Goal: Task Accomplishment & Management: Use online tool/utility

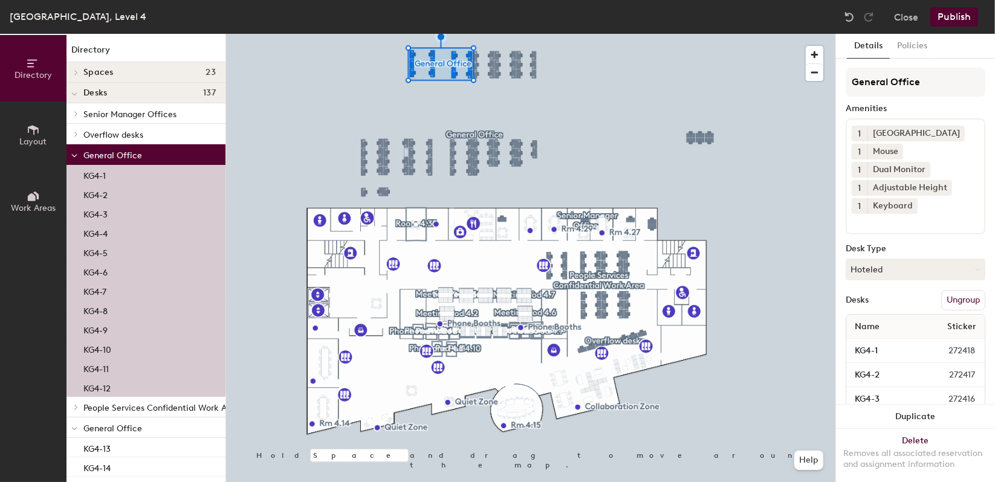
click at [950, 309] on button "Ungroup" at bounding box center [963, 300] width 44 height 21
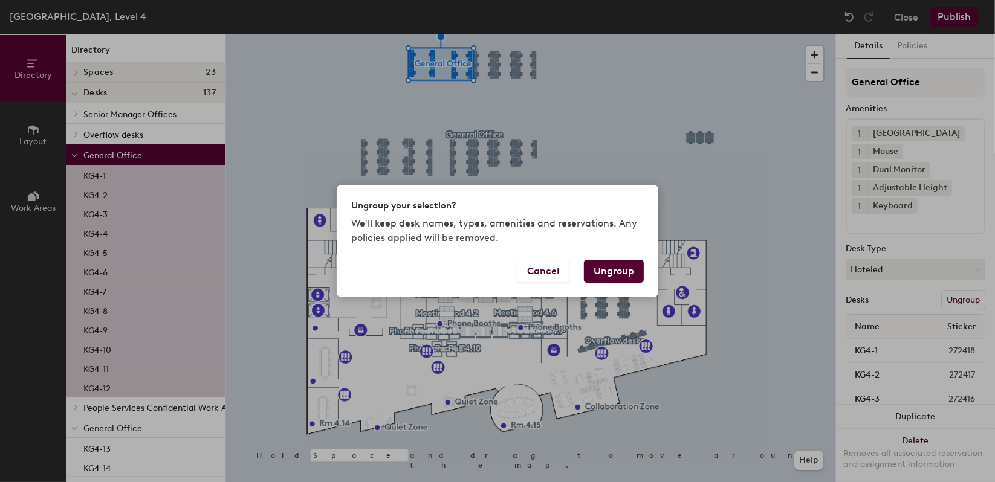
click at [629, 280] on button "Ungroup" at bounding box center [614, 271] width 60 height 23
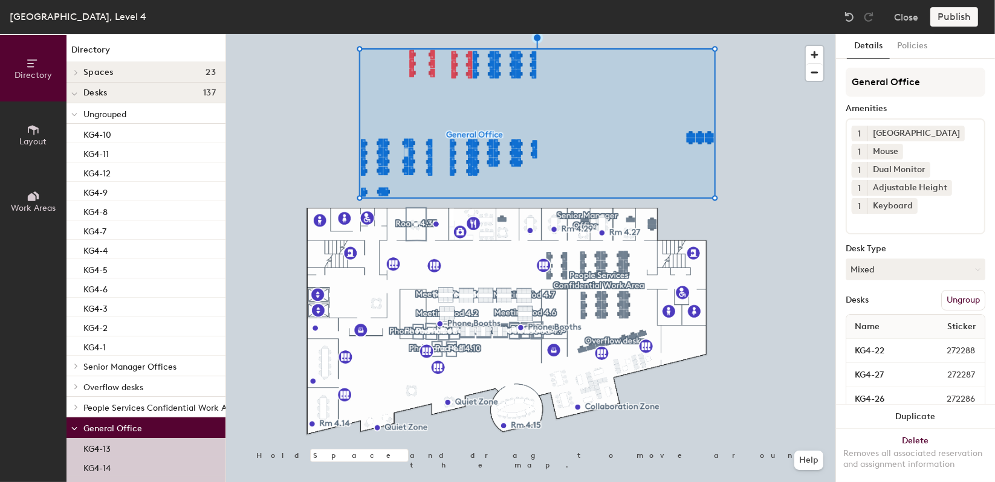
click at [951, 302] on button "Ungroup" at bounding box center [963, 300] width 44 height 21
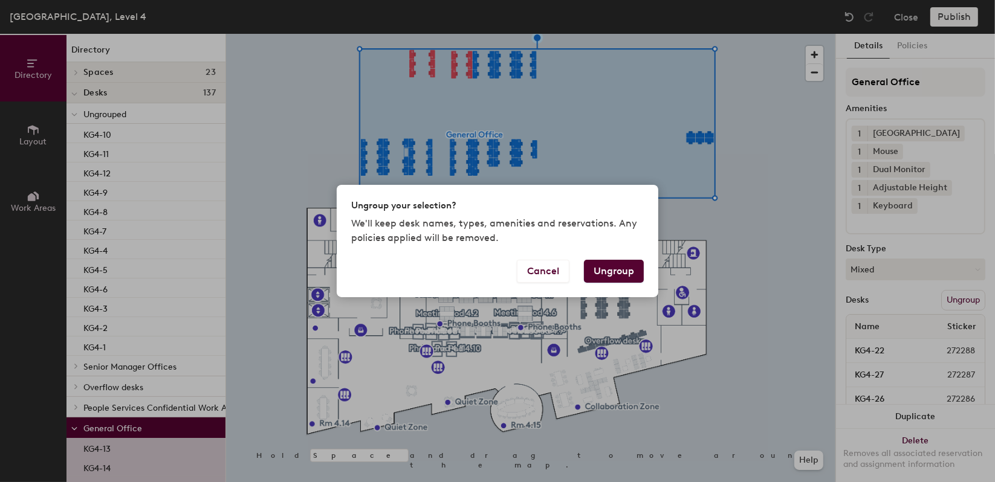
click at [629, 269] on button "Ungroup" at bounding box center [614, 271] width 60 height 23
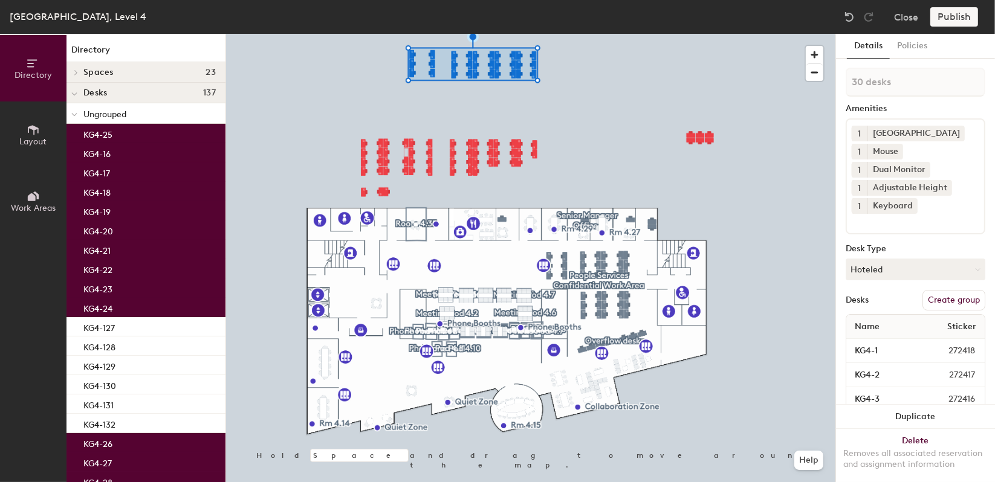
click at [939, 302] on button "Create group" at bounding box center [953, 300] width 63 height 21
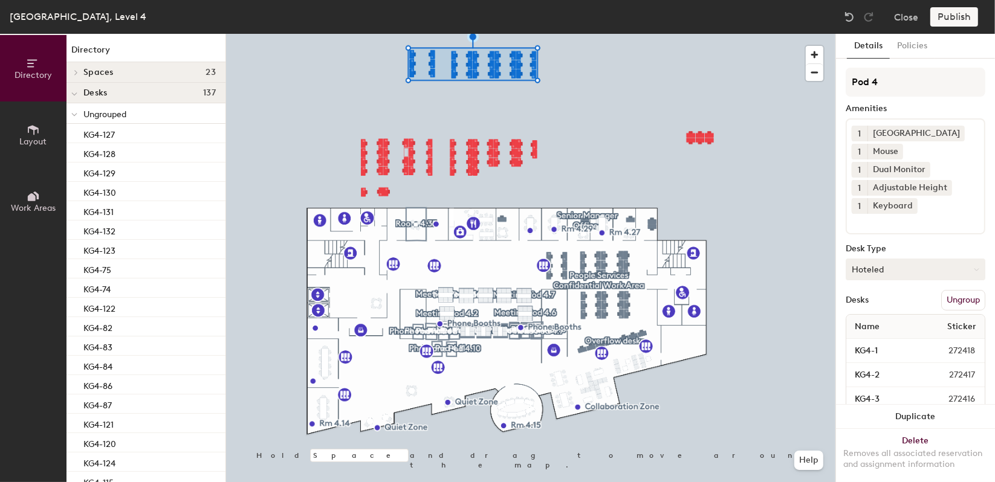
click at [601, 34] on div at bounding box center [530, 34] width 609 height 0
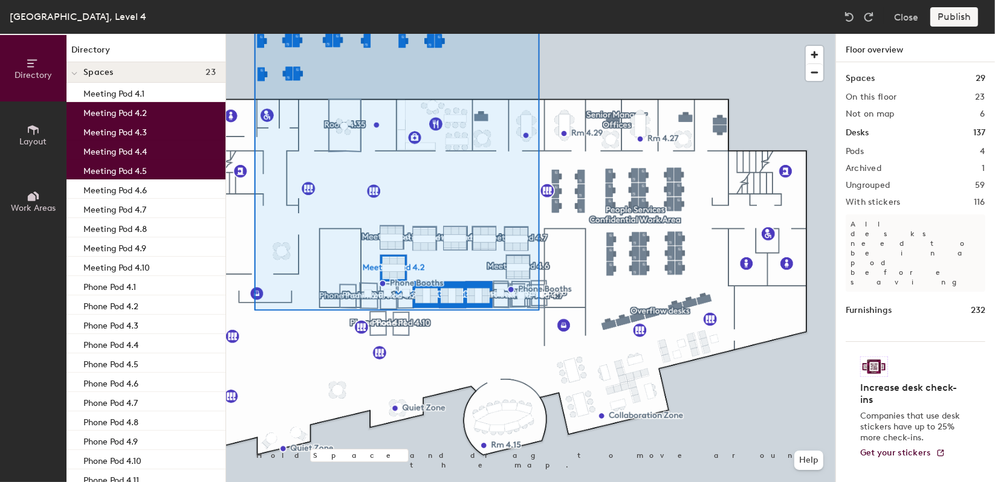
click at [151, 115] on div "Meeting Pod 4.2" at bounding box center [145, 111] width 159 height 19
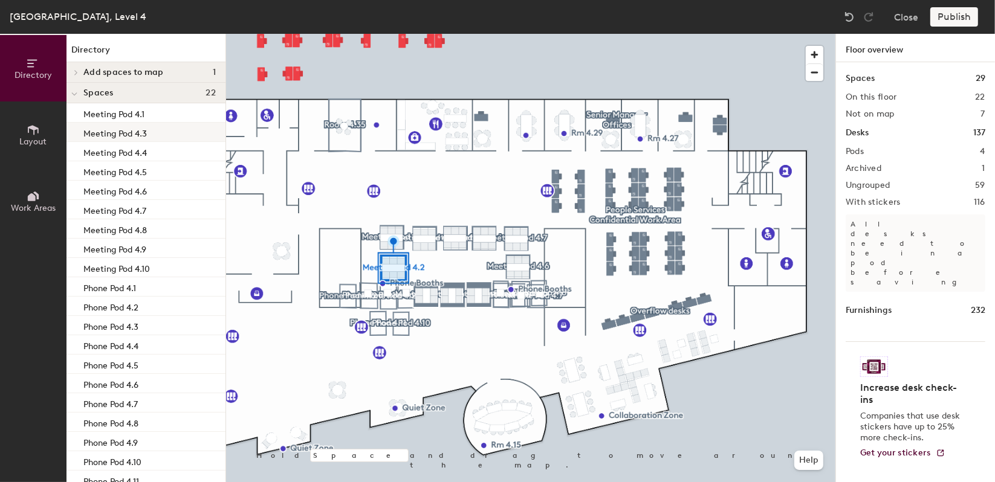
click at [141, 140] on div "Meeting Pod 4.3" at bounding box center [145, 132] width 159 height 19
click at [151, 152] on div "Meeting Pod 4.5" at bounding box center [145, 151] width 159 height 19
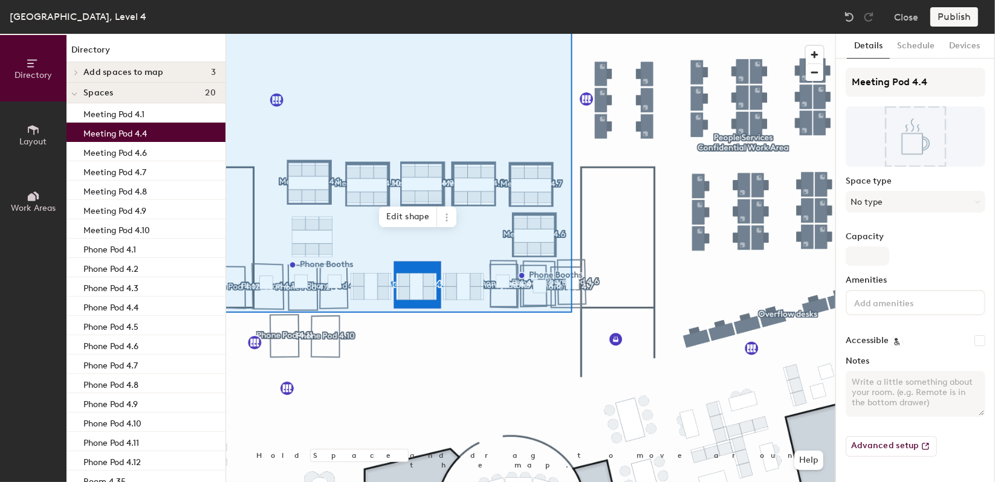
click at [156, 137] on div "Meeting Pod 4.4" at bounding box center [145, 132] width 159 height 19
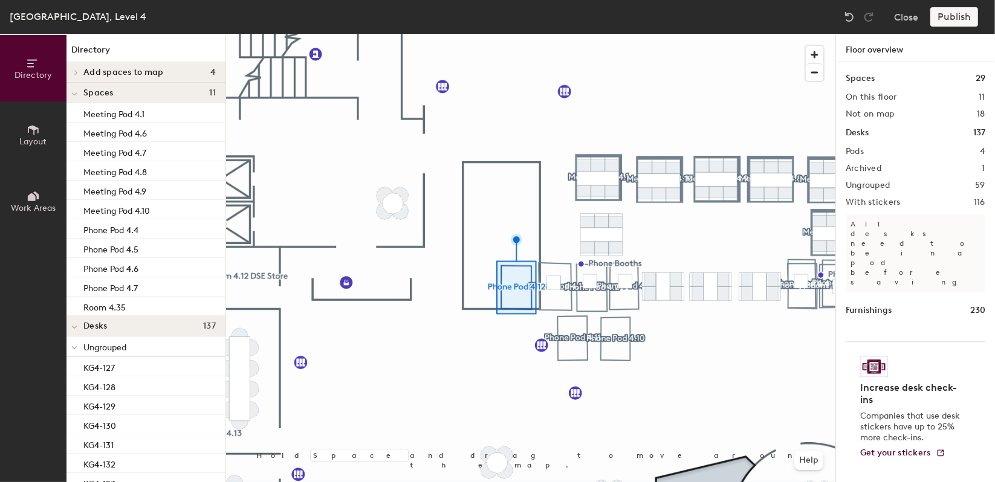
click at [664, 34] on div at bounding box center [530, 34] width 609 height 0
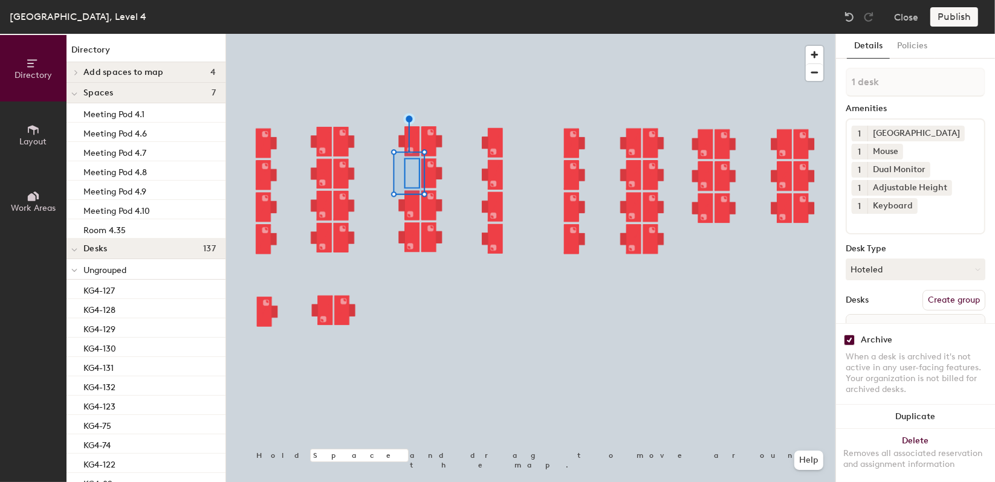
click at [849, 335] on input "checkbox" at bounding box center [849, 340] width 11 height 11
checkbox input "false"
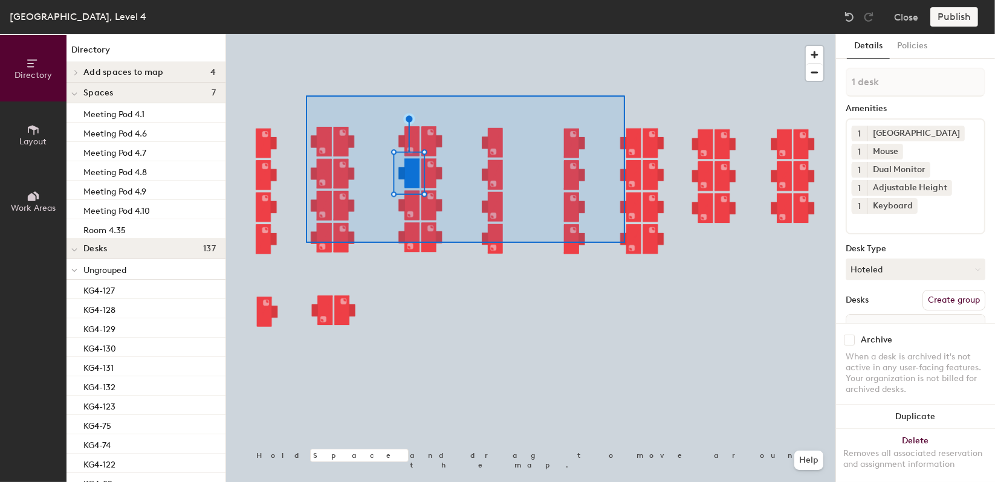
click at [294, 34] on div at bounding box center [530, 34] width 609 height 0
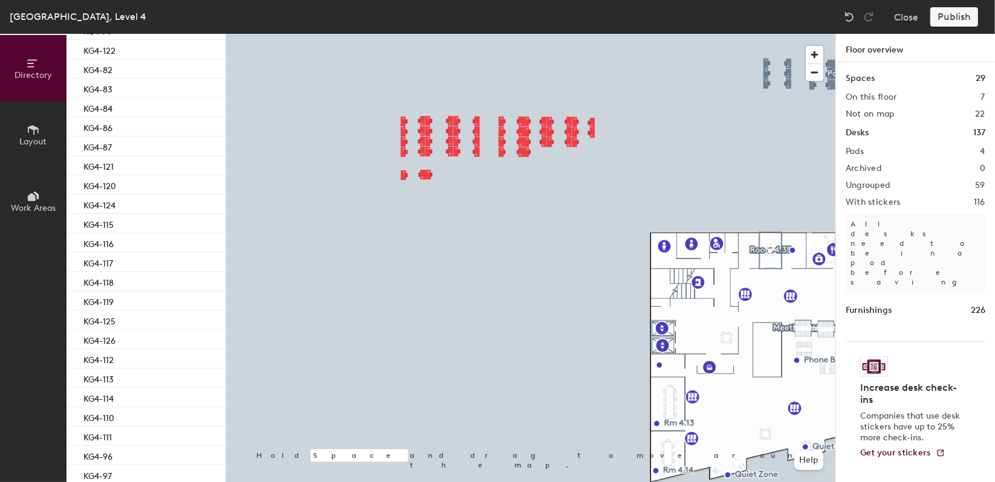
scroll to position [470, 0]
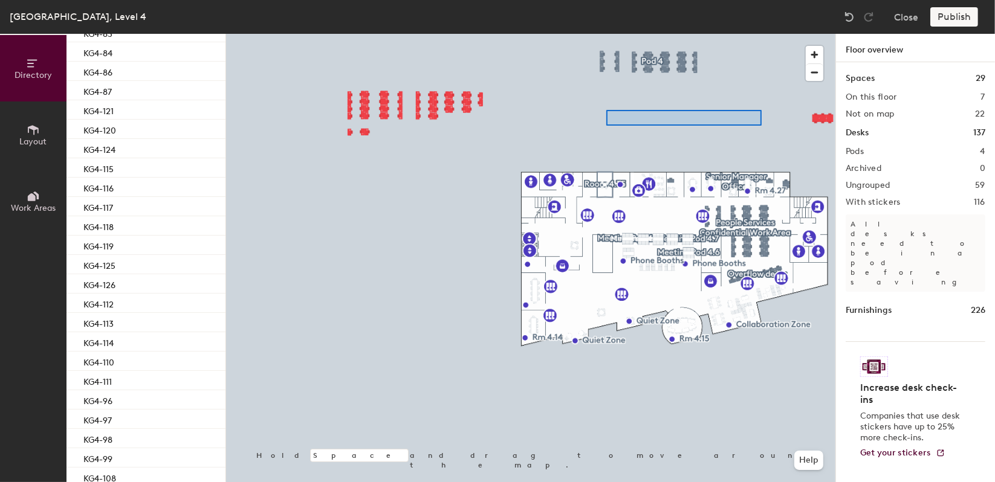
click at [579, 34] on div at bounding box center [530, 34] width 609 height 0
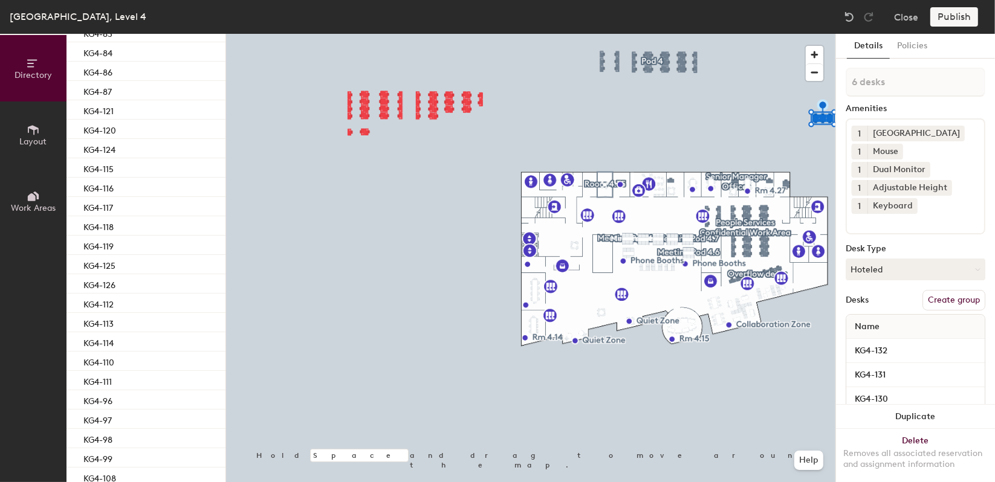
click at [959, 295] on button "Create group" at bounding box center [953, 300] width 63 height 21
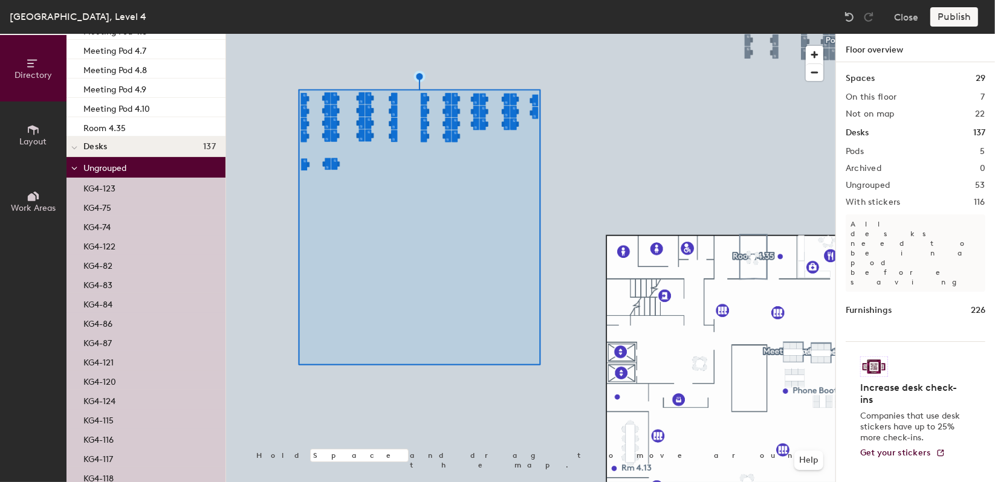
scroll to position [0, 0]
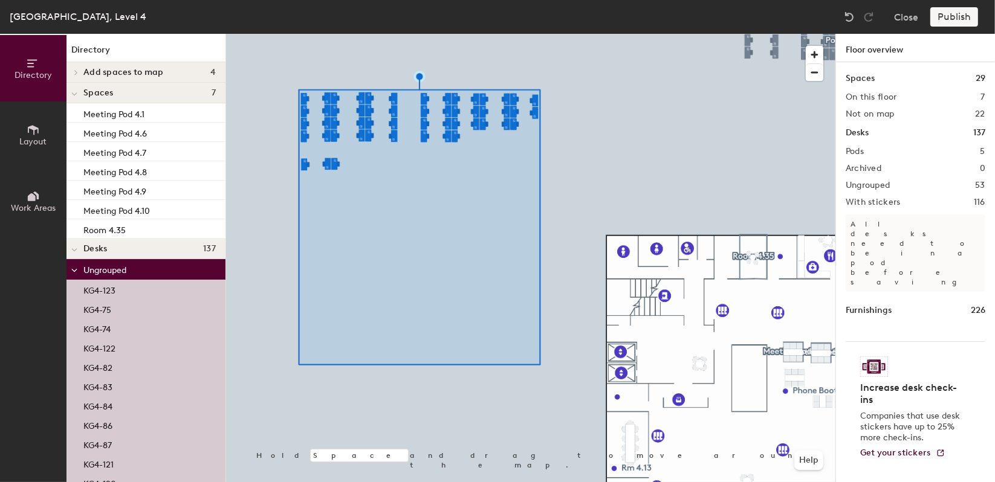
click at [141, 289] on div "KG4-123" at bounding box center [145, 289] width 159 height 19
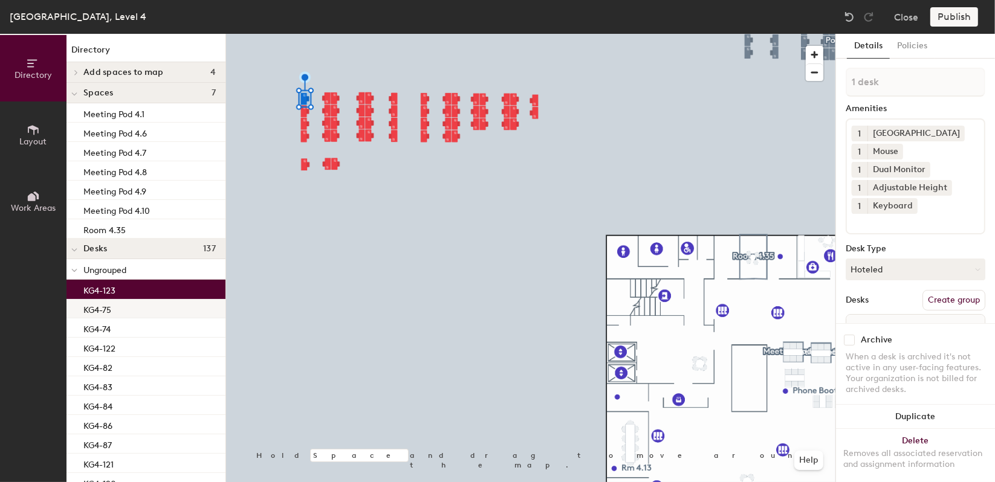
click at [117, 308] on div "KG4-75" at bounding box center [145, 308] width 159 height 19
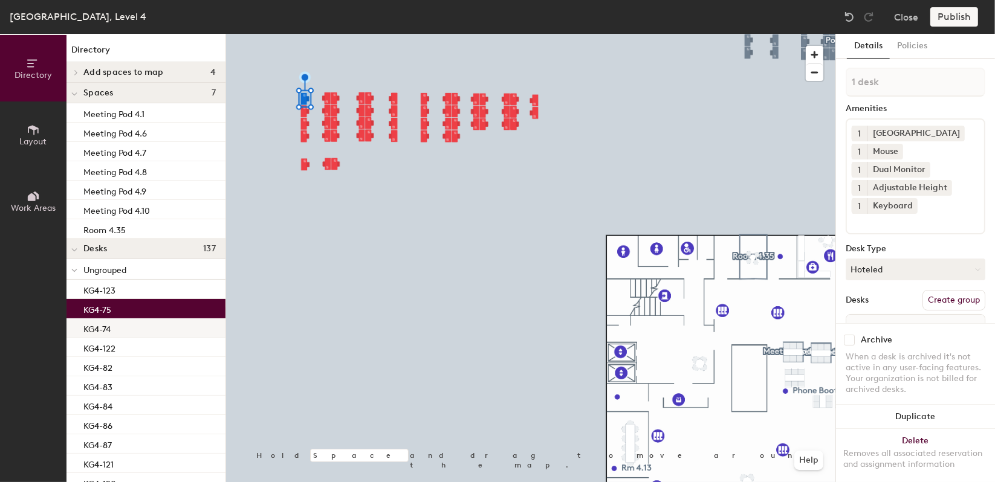
click at [117, 319] on div "KG4-74" at bounding box center [145, 328] width 159 height 19
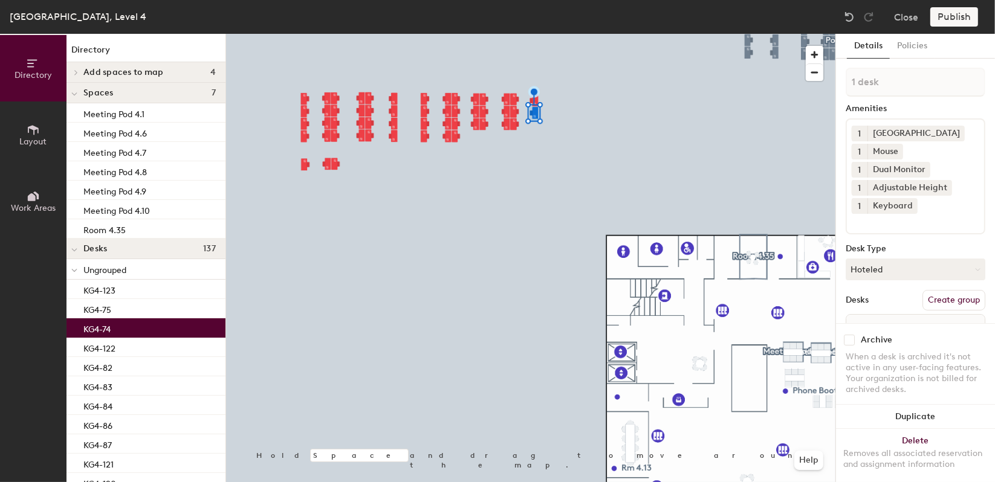
click at [117, 336] on div "KG4-74" at bounding box center [145, 328] width 159 height 19
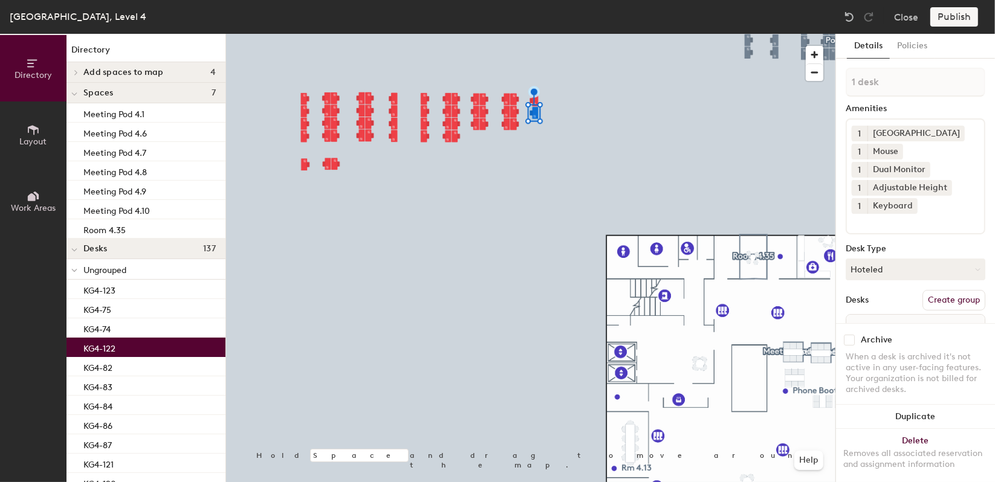
click at [119, 347] on div "KG4-122" at bounding box center [145, 347] width 159 height 19
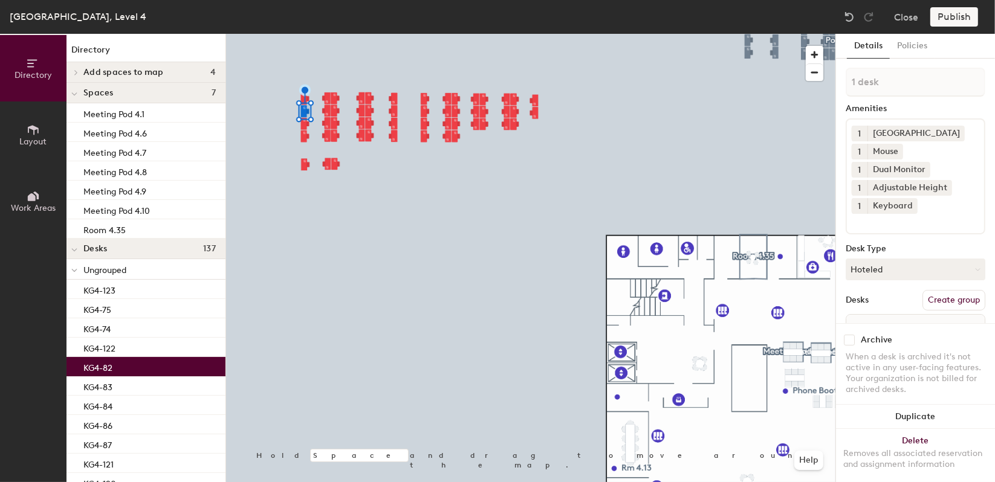
click at [120, 371] on div "KG4-82" at bounding box center [145, 366] width 159 height 19
click at [120, 384] on div "KG4-83" at bounding box center [145, 386] width 159 height 19
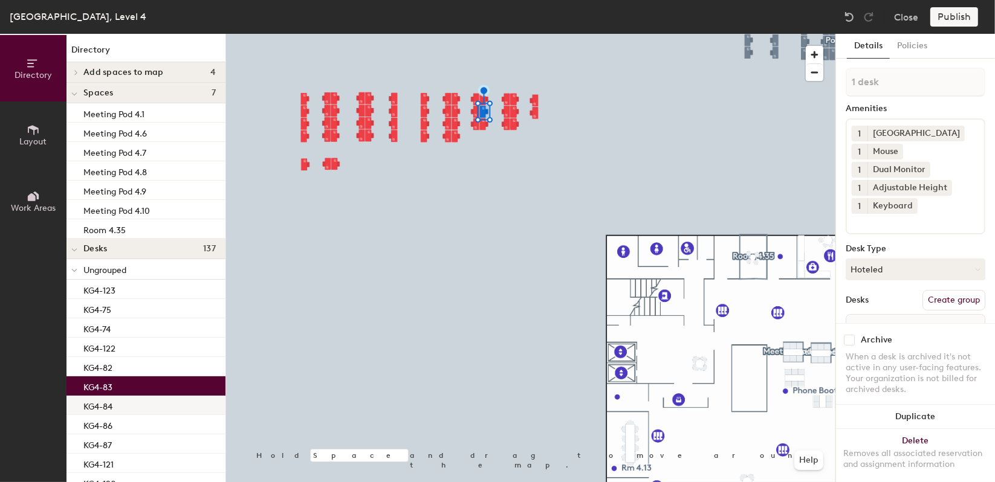
click at [112, 405] on p "KG4-84" at bounding box center [97, 405] width 29 height 14
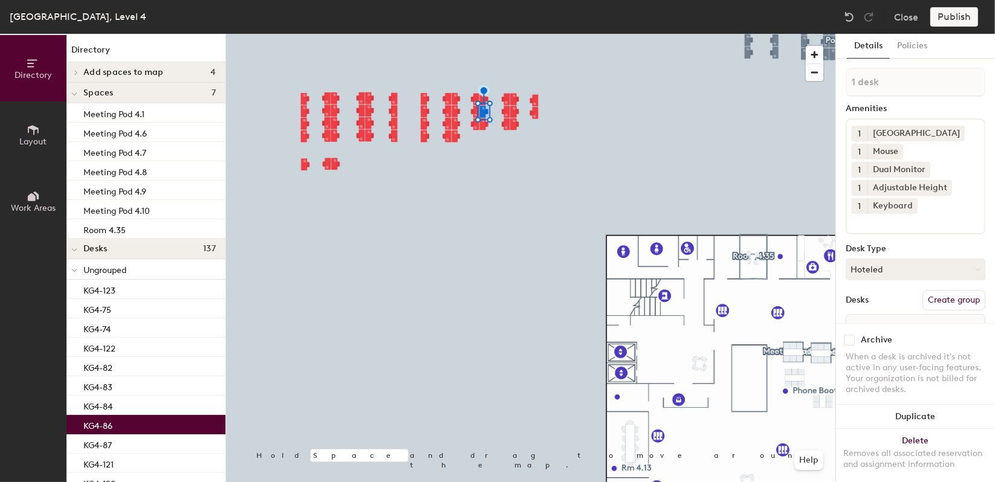
click at [112, 424] on p "KG4-86" at bounding box center [97, 425] width 29 height 14
click at [112, 444] on p "KG4-87" at bounding box center [97, 444] width 28 height 14
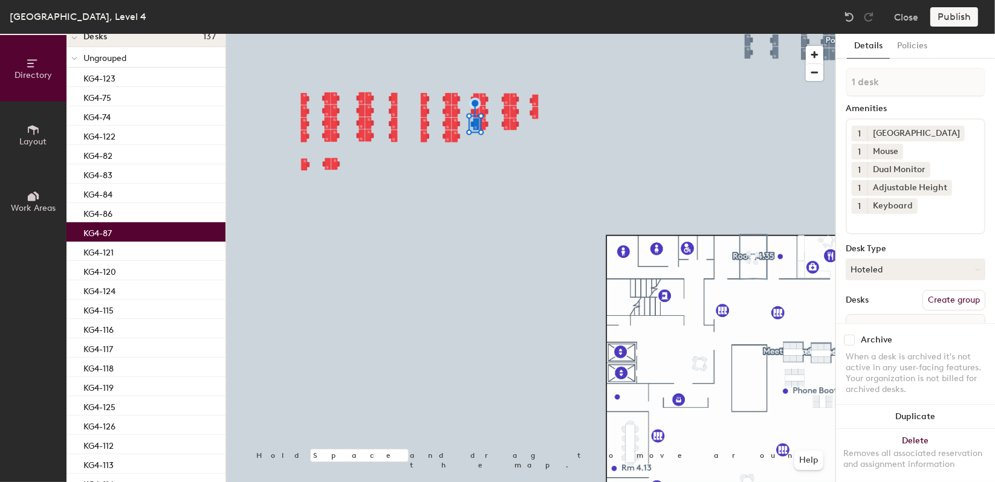
scroll to position [268, 0]
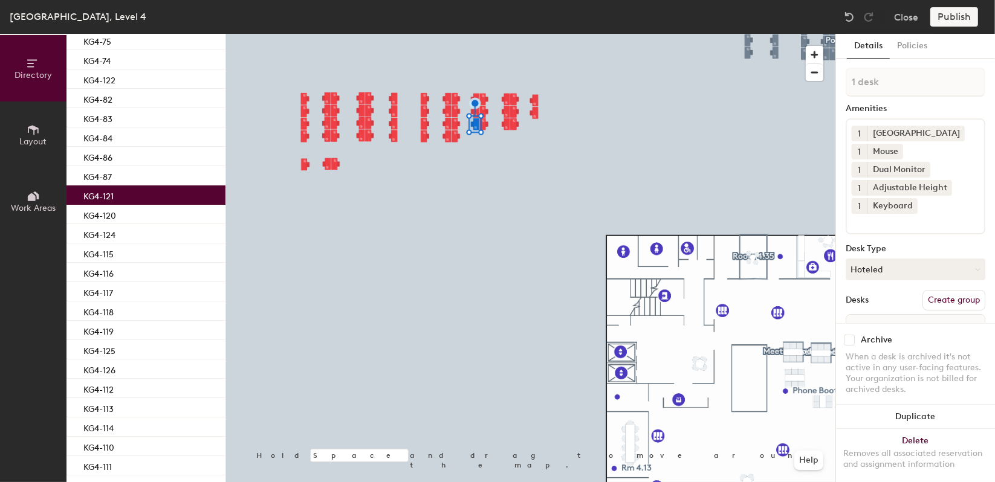
click at [135, 193] on div "KG4-121" at bounding box center [145, 195] width 159 height 19
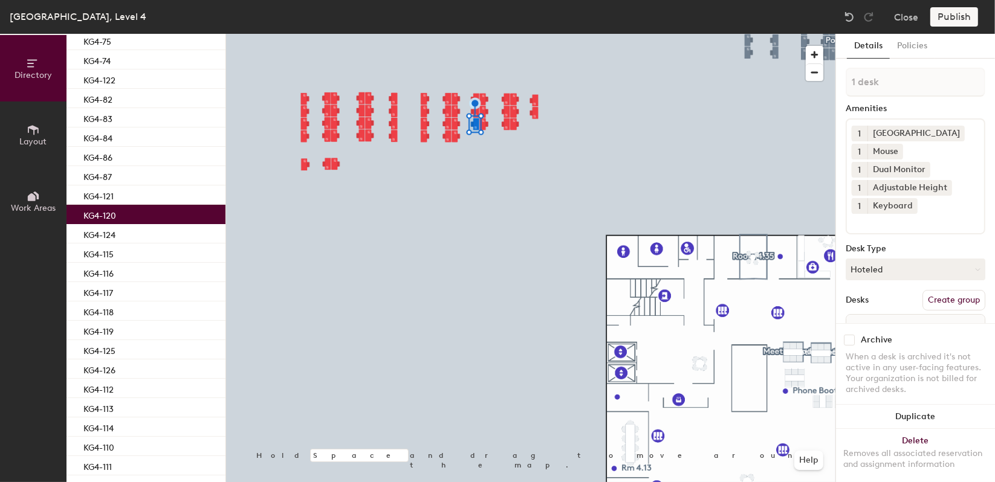
click at [128, 213] on div "KG4-120" at bounding box center [145, 214] width 159 height 19
click at [123, 230] on div "KG4-124" at bounding box center [145, 233] width 159 height 19
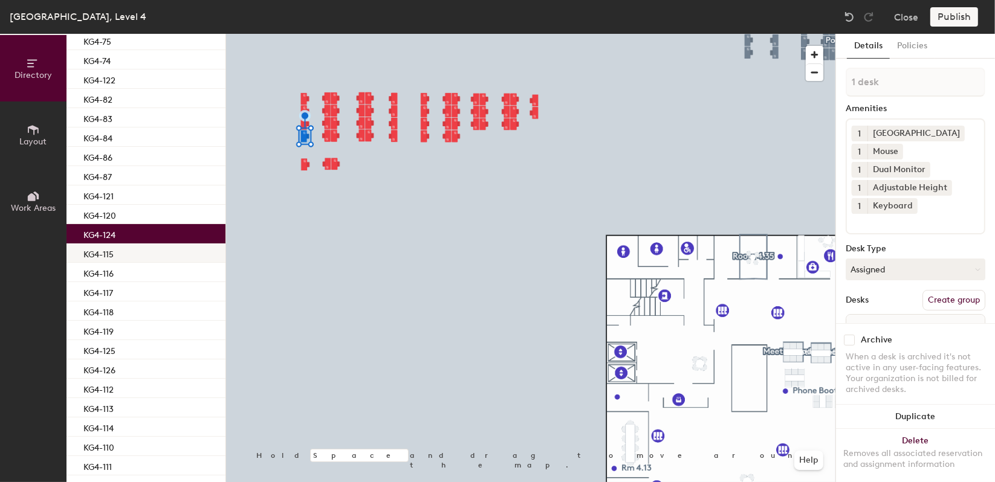
click at [117, 251] on div "KG4-115" at bounding box center [145, 253] width 159 height 19
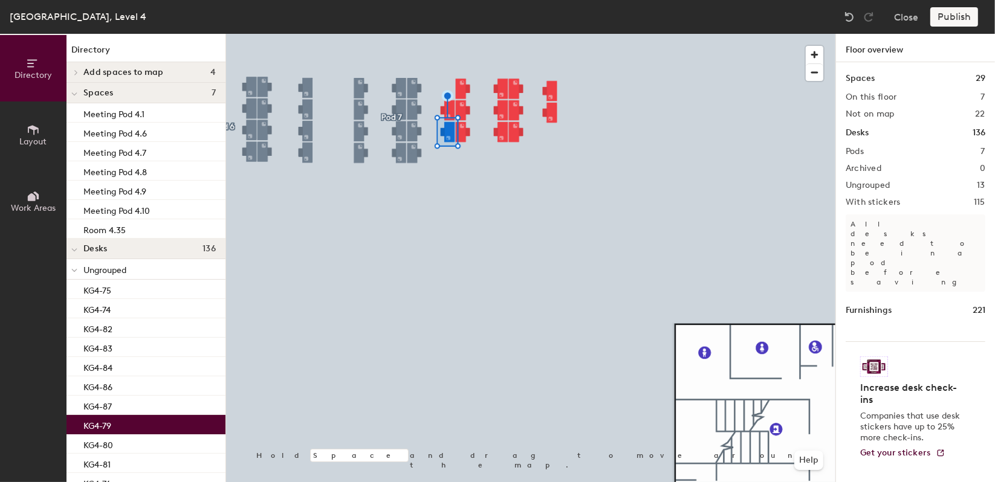
scroll to position [249, 0]
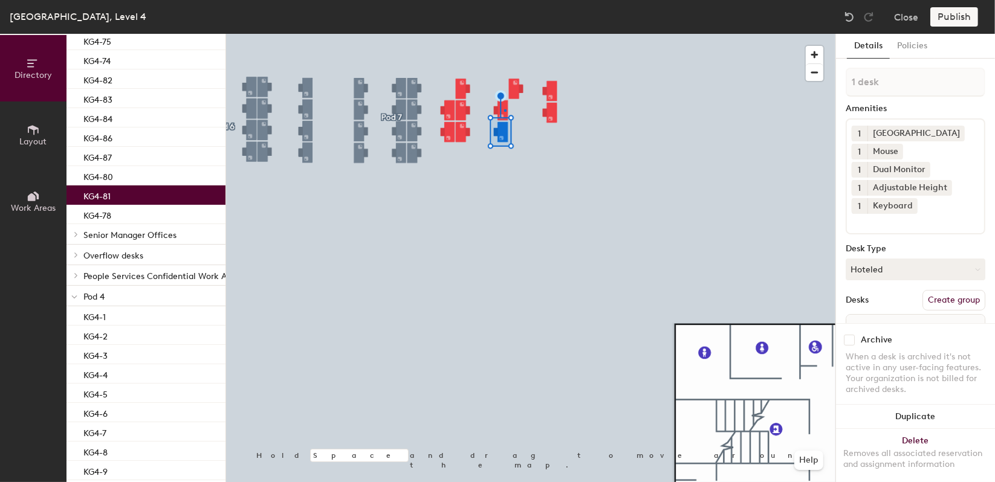
click at [504, 34] on div at bounding box center [530, 34] width 609 height 0
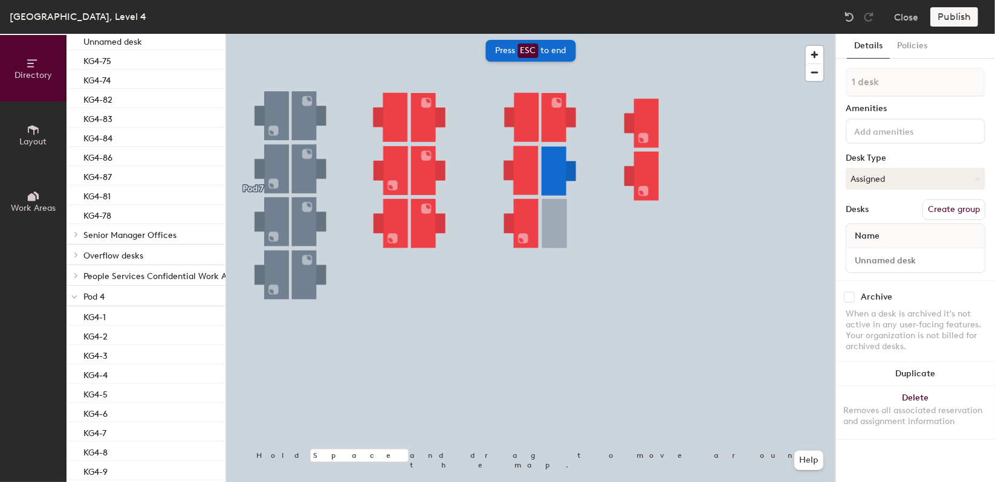
scroll to position [346, 0]
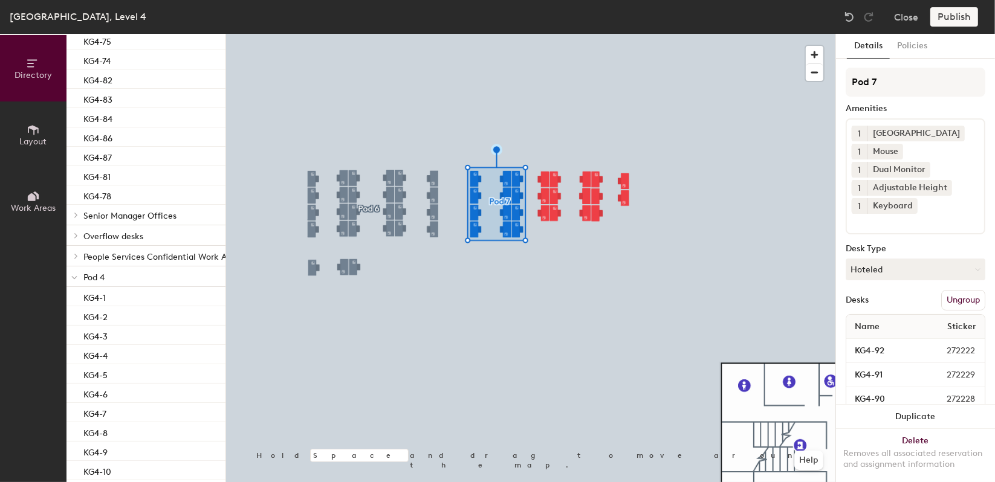
click at [963, 316] on span "Sticker" at bounding box center [961, 327] width 41 height 22
click at [961, 306] on button "Ungroup" at bounding box center [963, 300] width 44 height 21
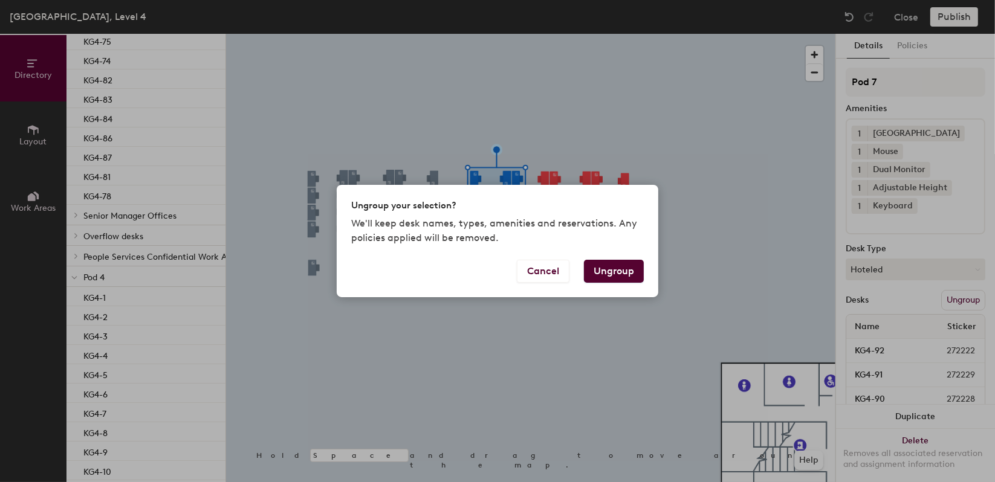
click at [619, 271] on button "Ungroup" at bounding box center [614, 271] width 60 height 23
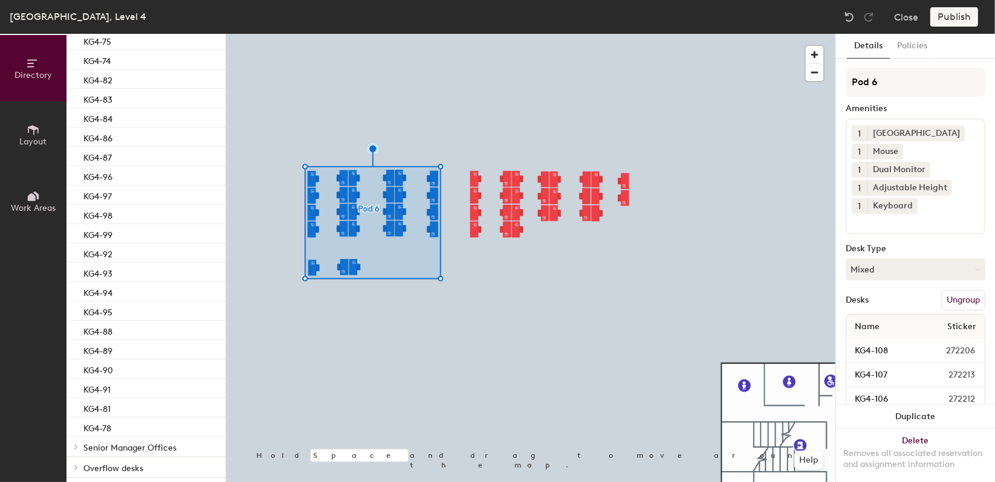
click at [944, 299] on button "Ungroup" at bounding box center [963, 300] width 44 height 21
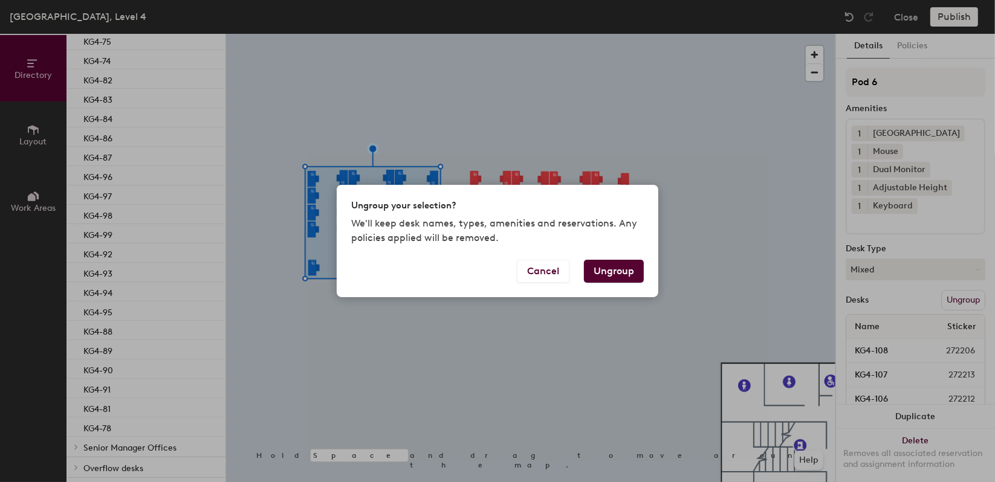
click at [630, 260] on button "Ungroup" at bounding box center [614, 271] width 60 height 23
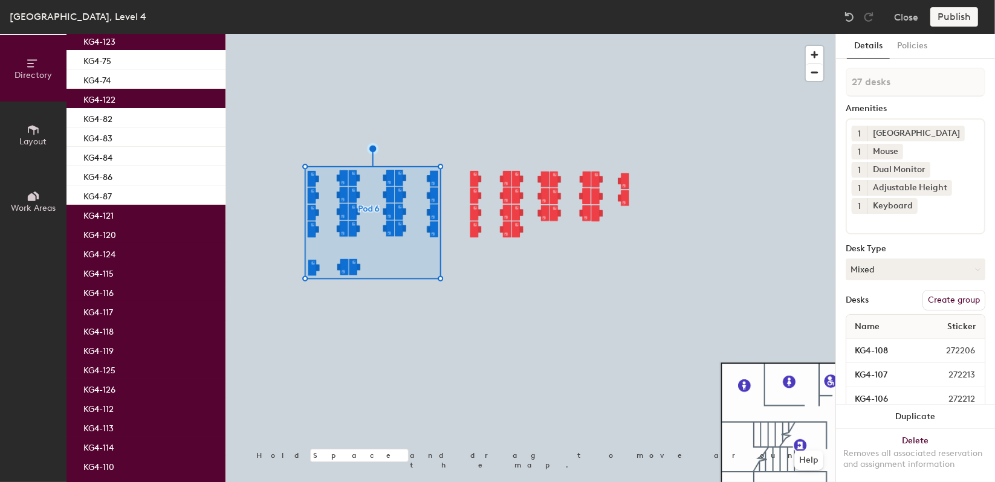
scroll to position [365, 0]
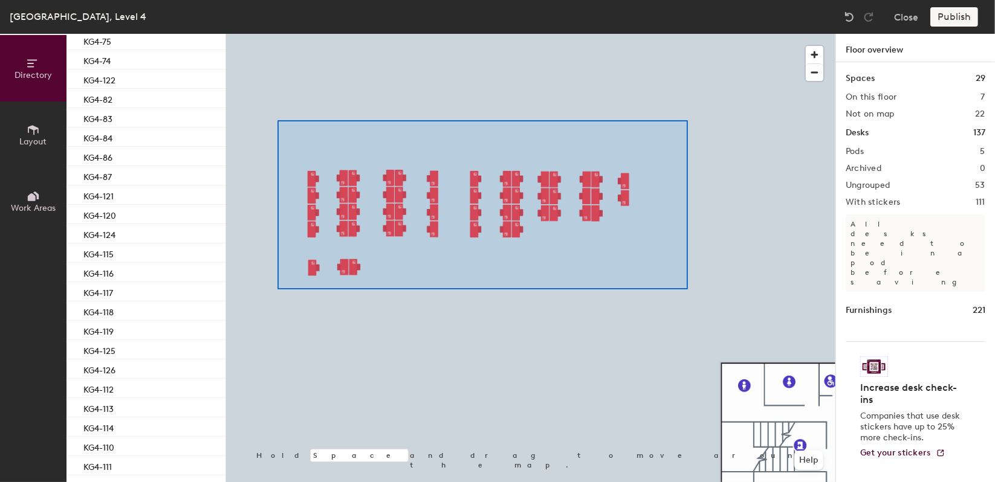
click at [277, 34] on div at bounding box center [530, 34] width 609 height 0
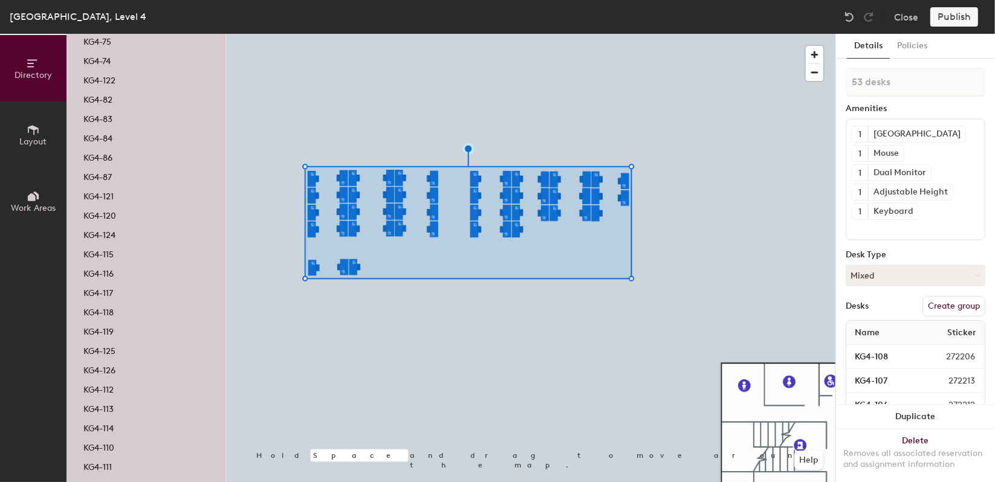
click at [946, 305] on button "Create group" at bounding box center [953, 306] width 63 height 21
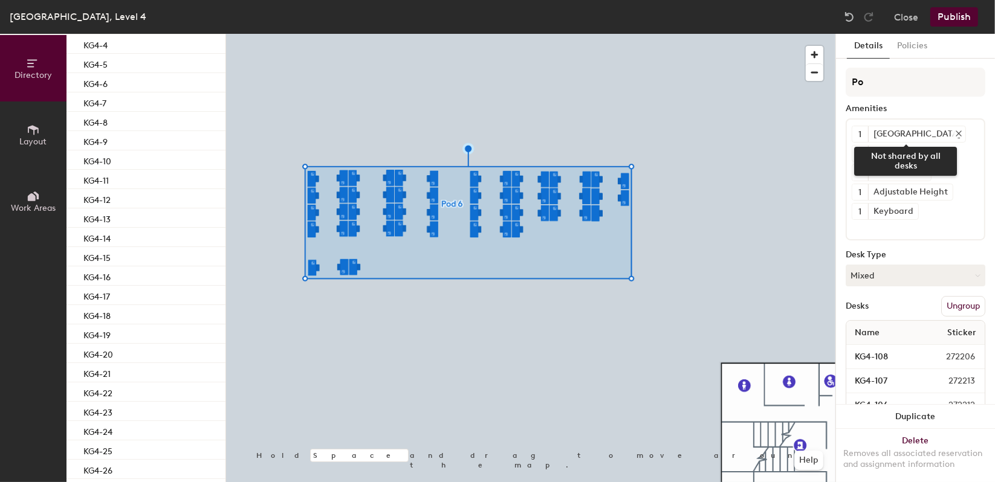
type input "P"
type input "General Office"
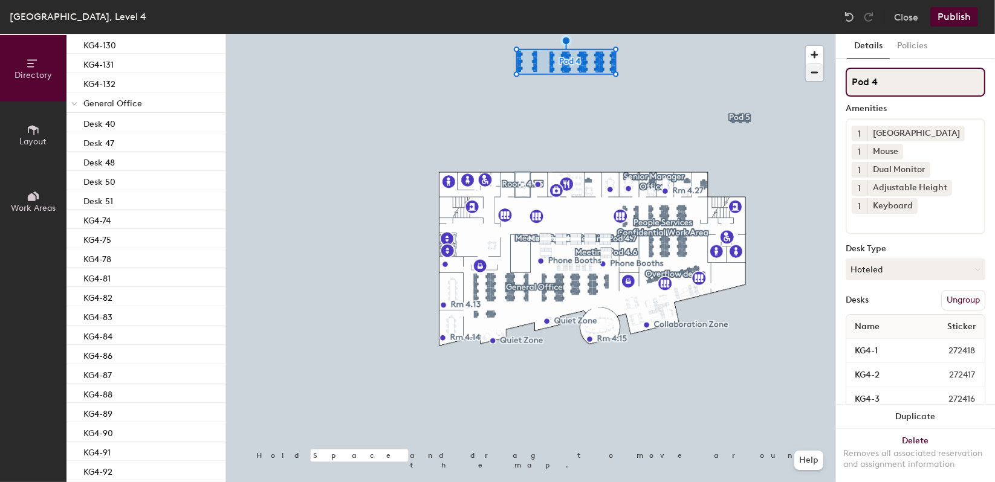
click at [780, 81] on div "Directory Layout Work Areas Directory Add spaces to map 4 Meeting Pod 4.2 Meeti…" at bounding box center [497, 258] width 995 height 448
type input "H"
type input "General Office"
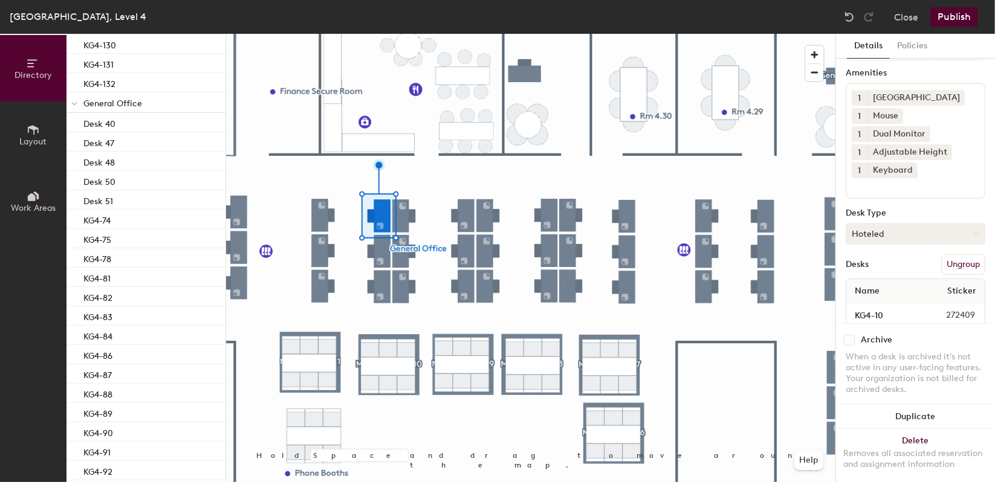
scroll to position [67, 0]
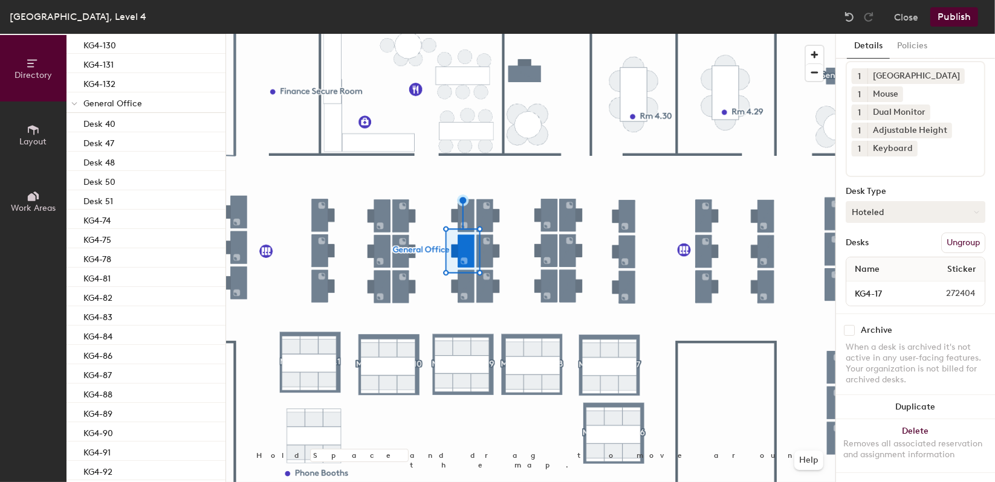
click at [464, 34] on div at bounding box center [530, 34] width 609 height 0
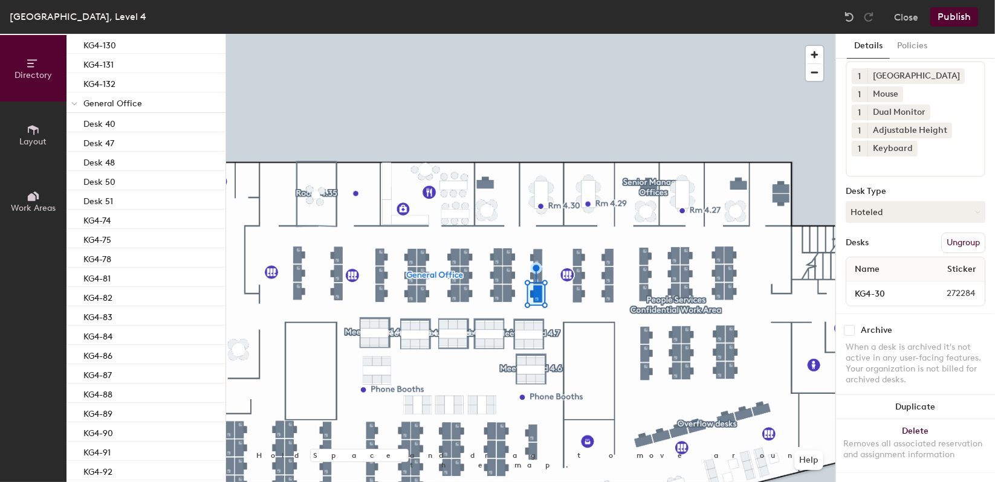
drag, startPoint x: 812, startPoint y: 79, endPoint x: 295, endPoint y: 257, distance: 547.5
click at [295, 34] on div at bounding box center [530, 34] width 609 height 0
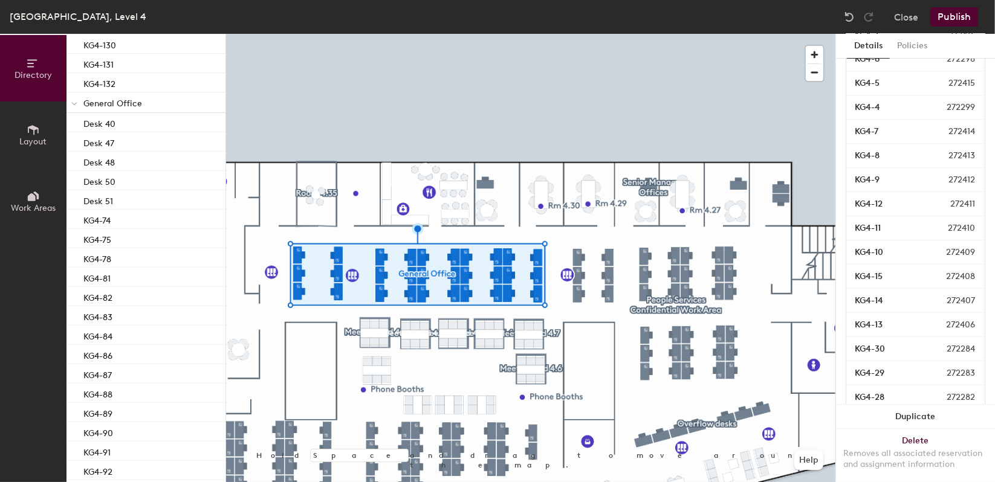
scroll to position [403, 0]
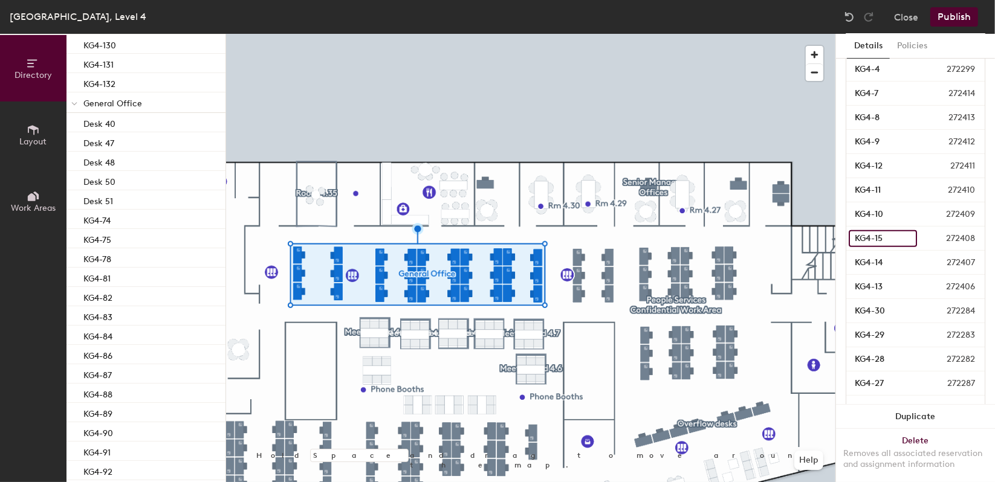
click at [863, 239] on input "KG4-15" at bounding box center [883, 238] width 68 height 17
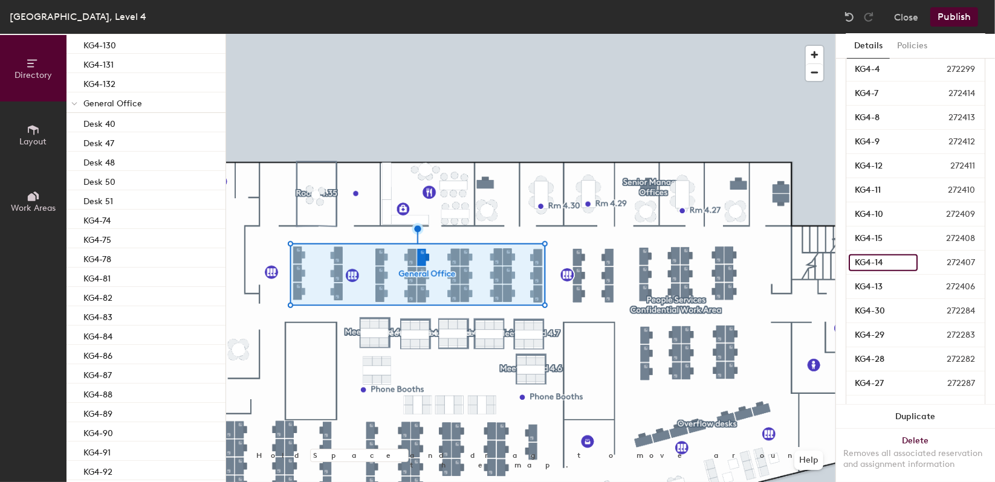
click at [867, 263] on input "KG4-14" at bounding box center [883, 262] width 69 height 17
click at [869, 281] on input "KG4-13" at bounding box center [883, 287] width 68 height 17
click at [871, 303] on input "KG4-30" at bounding box center [883, 311] width 69 height 17
click at [873, 332] on input "KG4-29" at bounding box center [883, 335] width 69 height 17
click at [873, 348] on div "KG4-28 272282" at bounding box center [915, 360] width 138 height 24
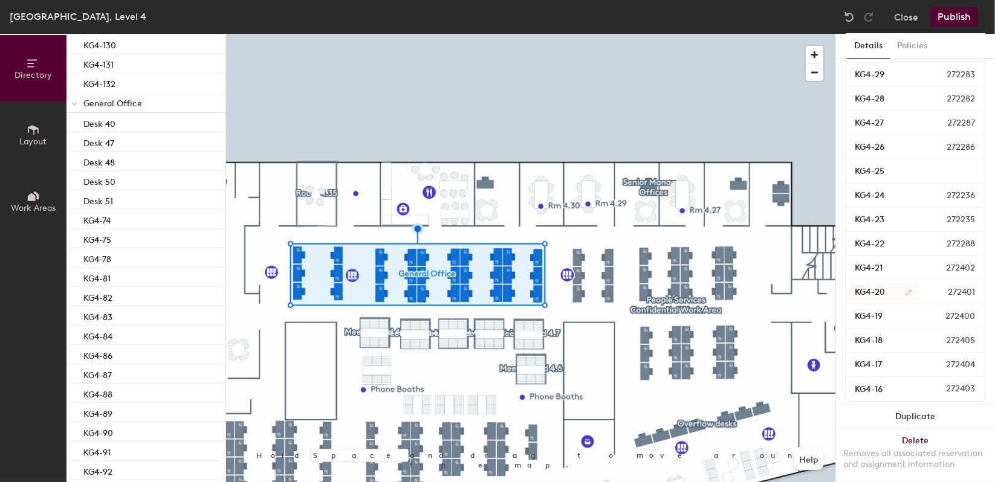
scroll to position [687, 0]
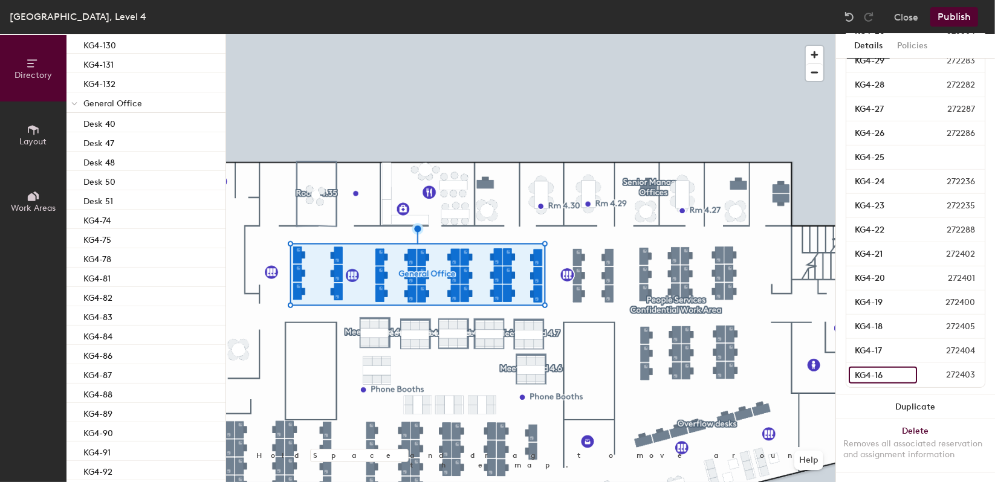
click at [876, 367] on input "KG4-16" at bounding box center [883, 375] width 68 height 17
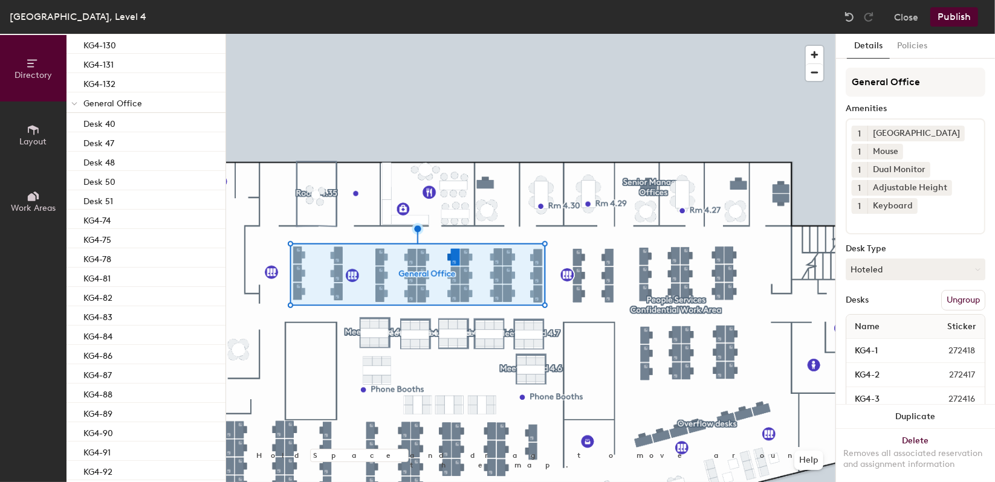
scroll to position [201, 0]
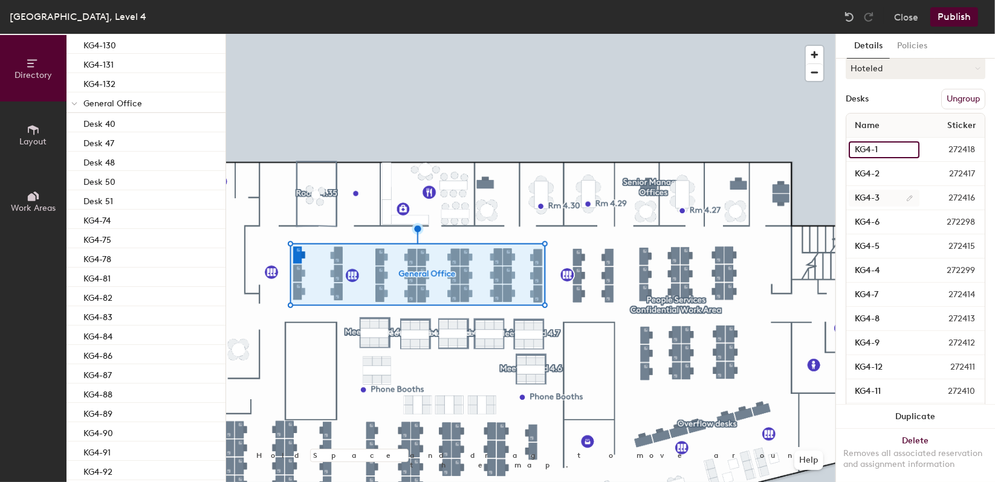
drag, startPoint x: 852, startPoint y: 144, endPoint x: 891, endPoint y: 191, distance: 61.4
click at [891, 213] on div "Name Sticker KG4-1 272418 KG4-2 272417 KG4-3 272416 KG4-6 272298 KG4-5 272415 K…" at bounding box center [916, 488] width 140 height 751
drag, startPoint x: 901, startPoint y: 117, endPoint x: 898, endPoint y: 123, distance: 6.8
click at [901, 117] on div "Name Sticker" at bounding box center [915, 126] width 138 height 24
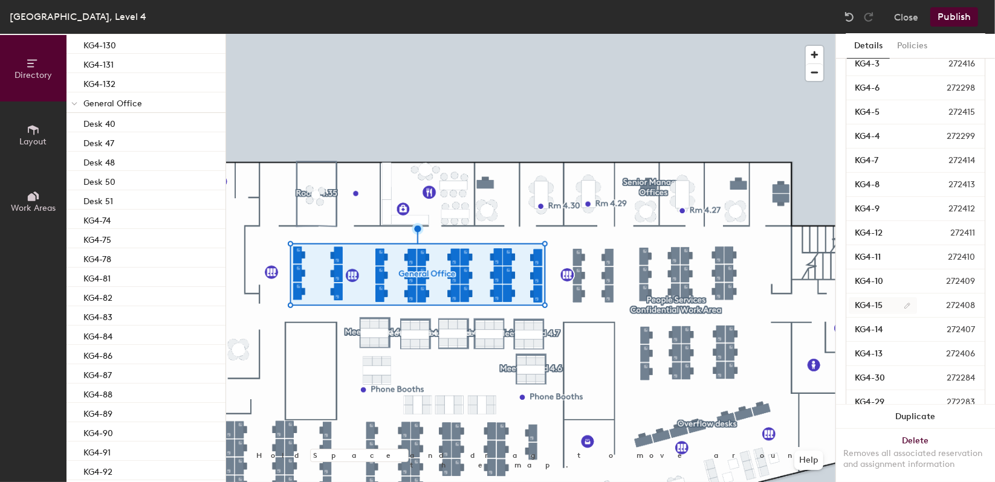
scroll to position [403, 0]
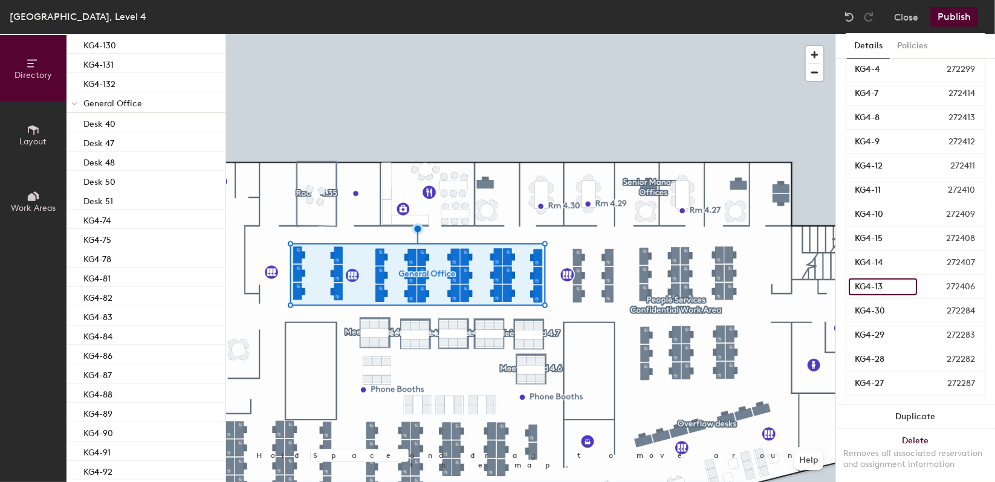
click at [873, 285] on input "KG4-13" at bounding box center [883, 287] width 68 height 17
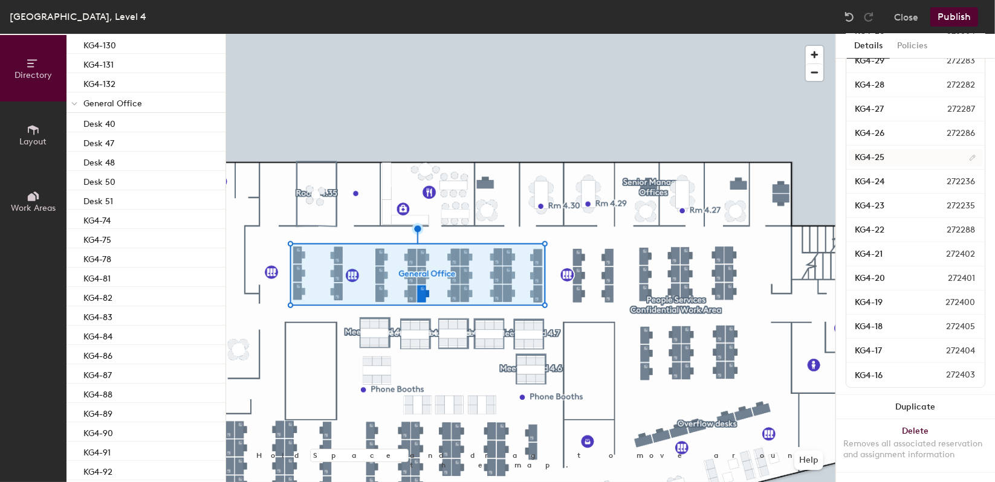
scroll to position [687, 0]
click at [870, 228] on div "KG4-22 272288" at bounding box center [915, 230] width 138 height 24
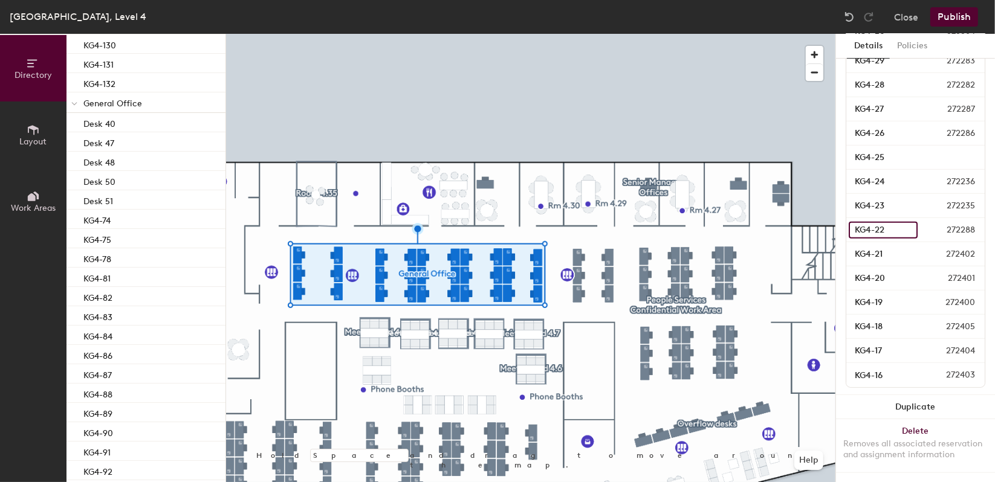
click at [872, 222] on input "KG4-22" at bounding box center [883, 230] width 69 height 17
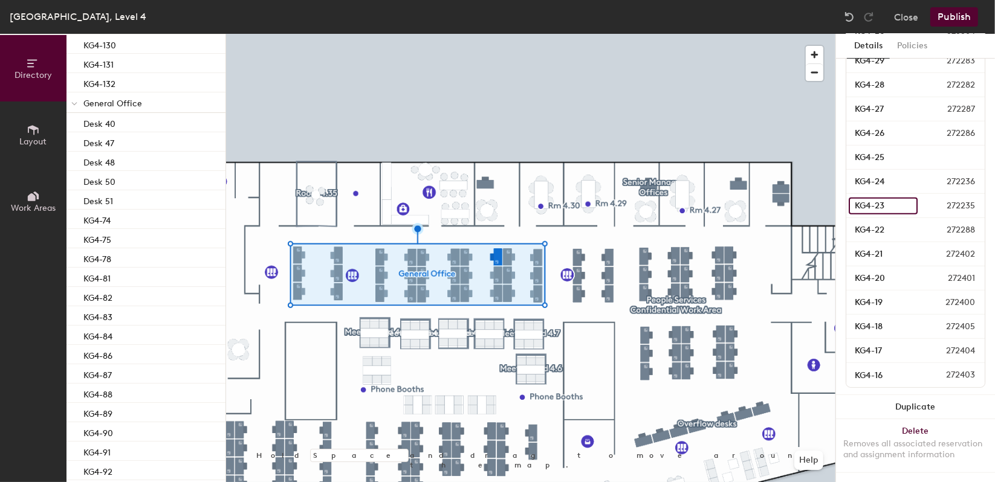
click at [876, 200] on input "KG4-23" at bounding box center [883, 206] width 69 height 17
click at [884, 173] on input "KG4-24" at bounding box center [883, 181] width 69 height 17
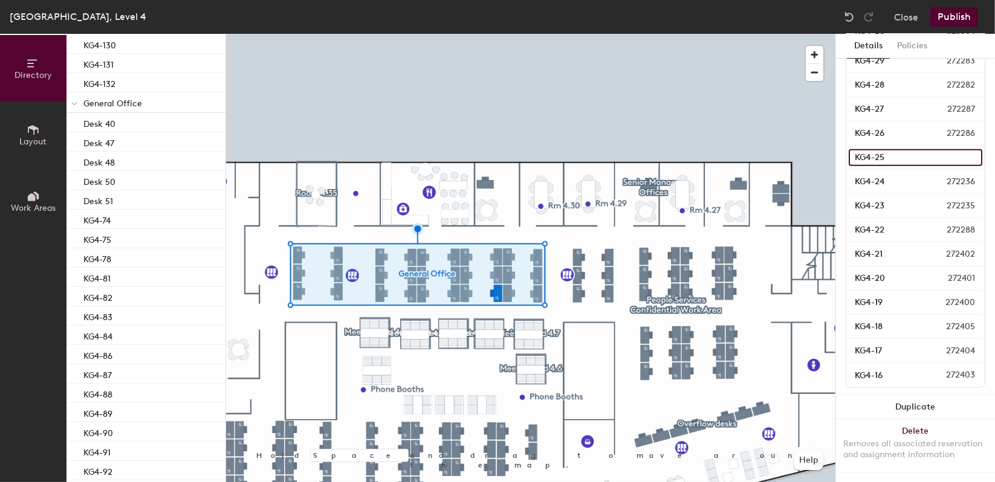
click at [884, 149] on input "KG4-25" at bounding box center [916, 157] width 134 height 17
click at [880, 125] on input "KG4-26" at bounding box center [883, 133] width 69 height 17
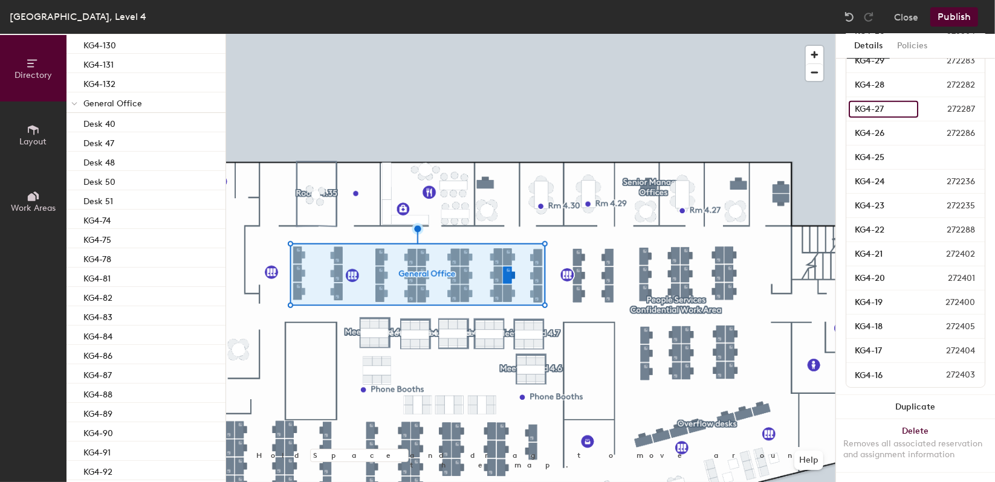
click at [881, 101] on input "KG4-27" at bounding box center [884, 109] width 70 height 17
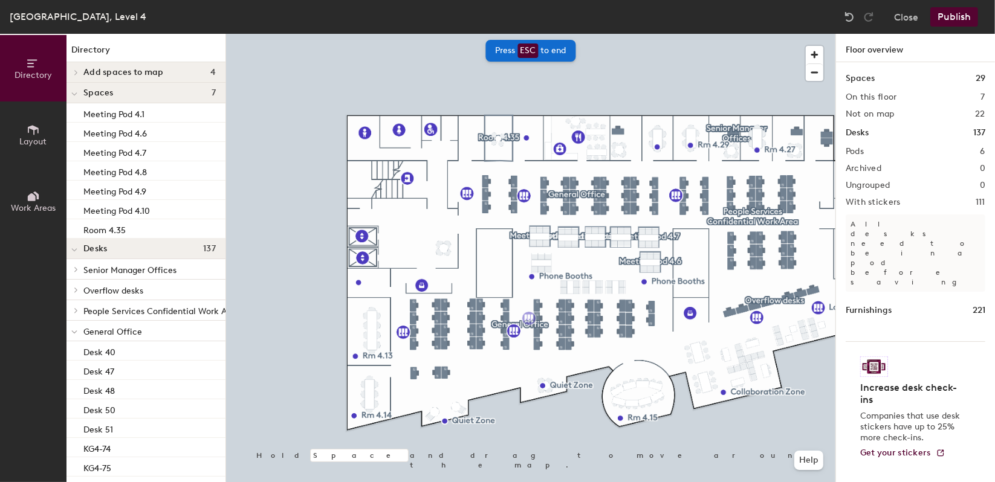
scroll to position [365, 0]
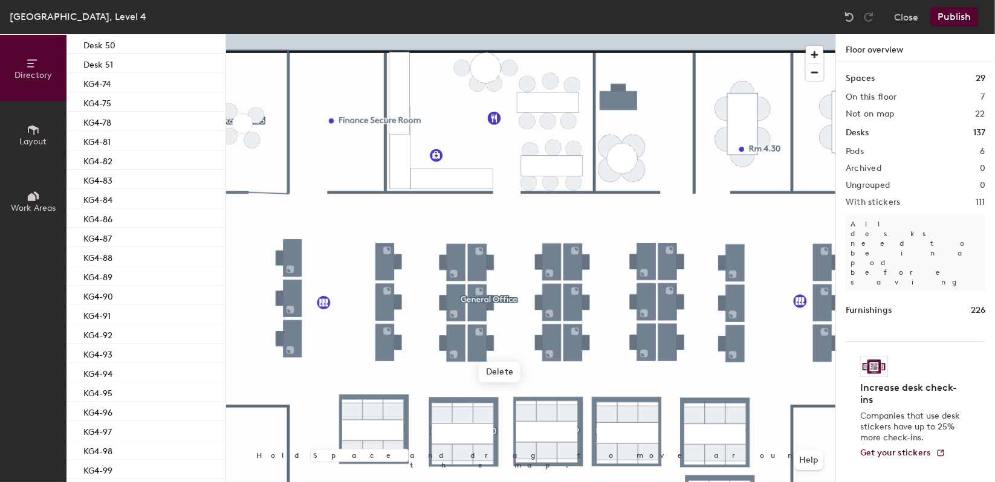
click at [961, 12] on button "Publish" at bounding box center [954, 16] width 48 height 19
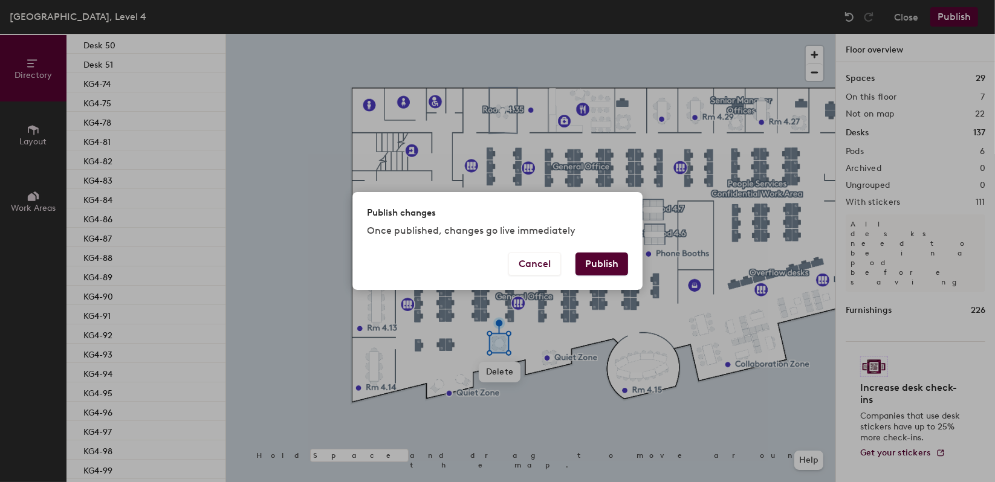
click at [607, 262] on button "Publish" at bounding box center [601, 264] width 53 height 23
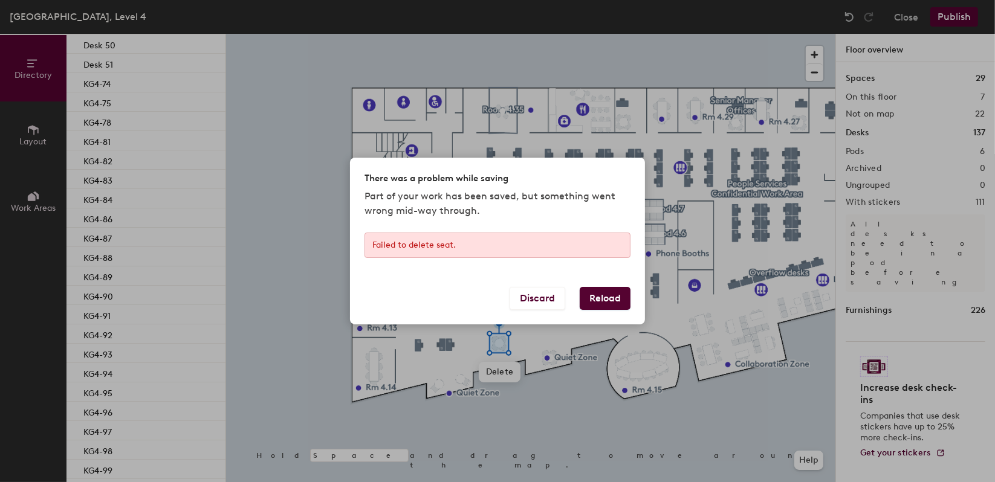
click at [618, 303] on button "Reload" at bounding box center [605, 298] width 51 height 23
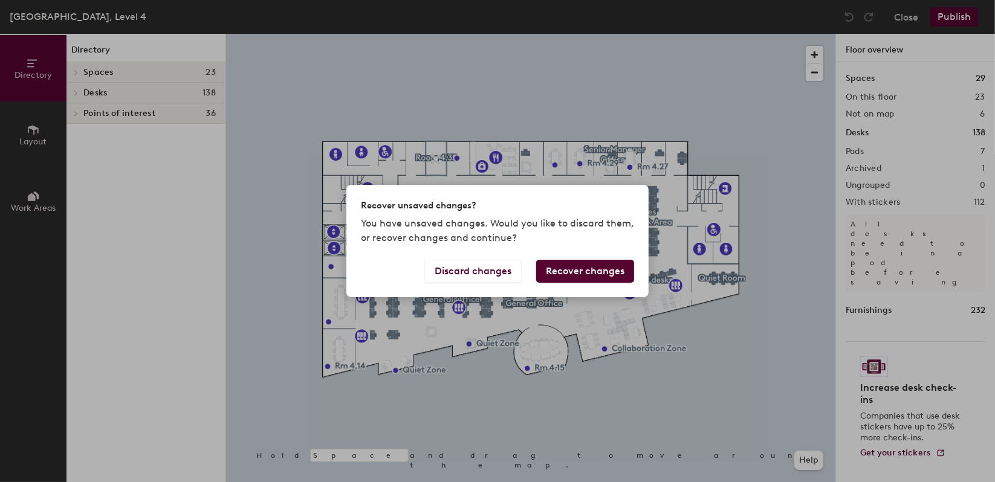
click at [446, 196] on div "Recover unsaved changes? You have unsaved changes. Would you like to discard th…" at bounding box center [497, 222] width 302 height 74
click at [581, 266] on button "Recover changes" at bounding box center [585, 271] width 98 height 23
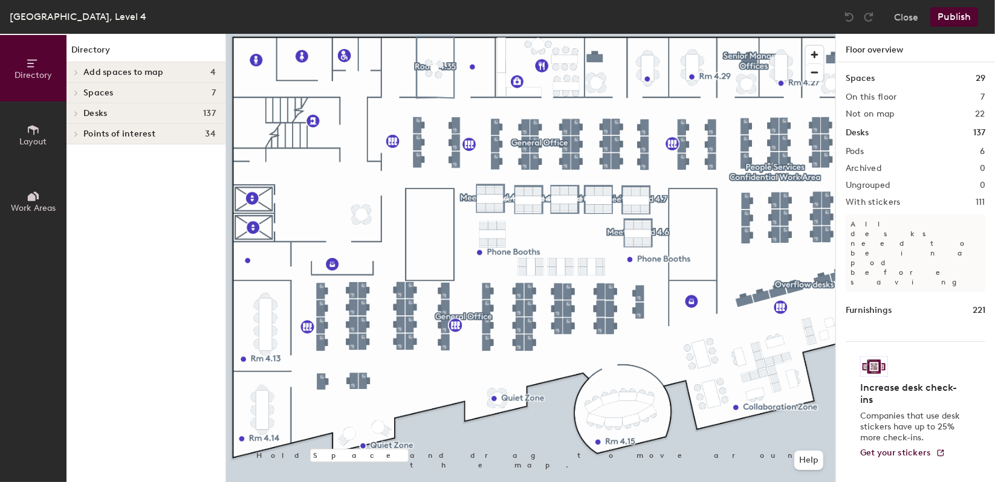
click at [110, 104] on div "Desks 137" at bounding box center [145, 113] width 159 height 21
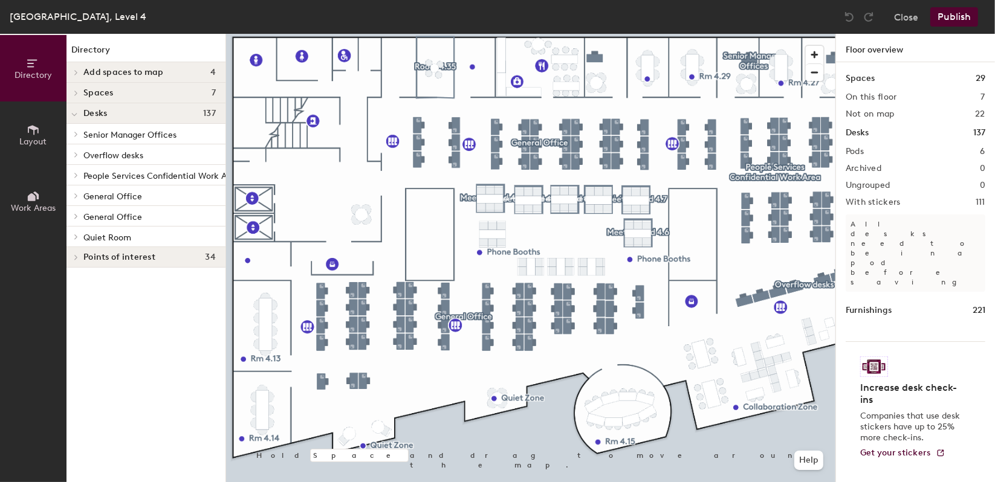
click at [125, 196] on span "General Office" at bounding box center [112, 197] width 59 height 10
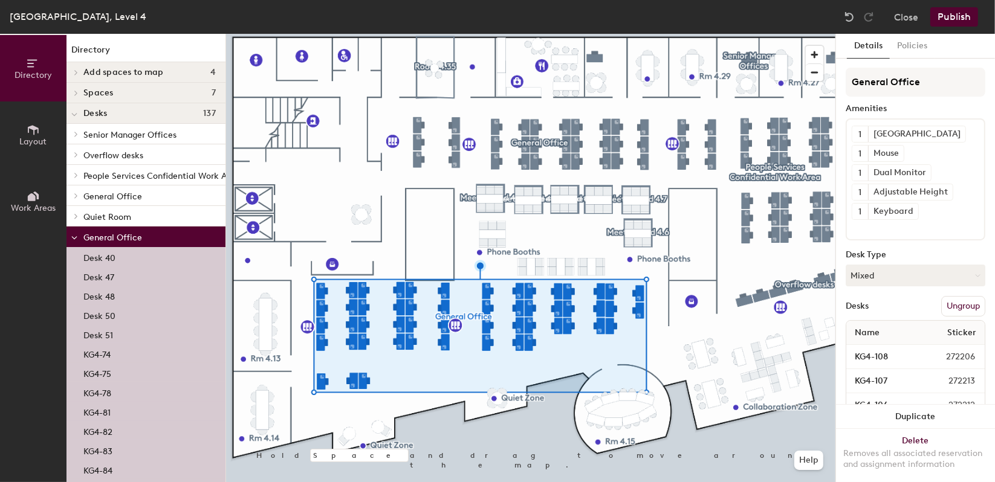
click at [138, 235] on span "General Office" at bounding box center [112, 238] width 59 height 10
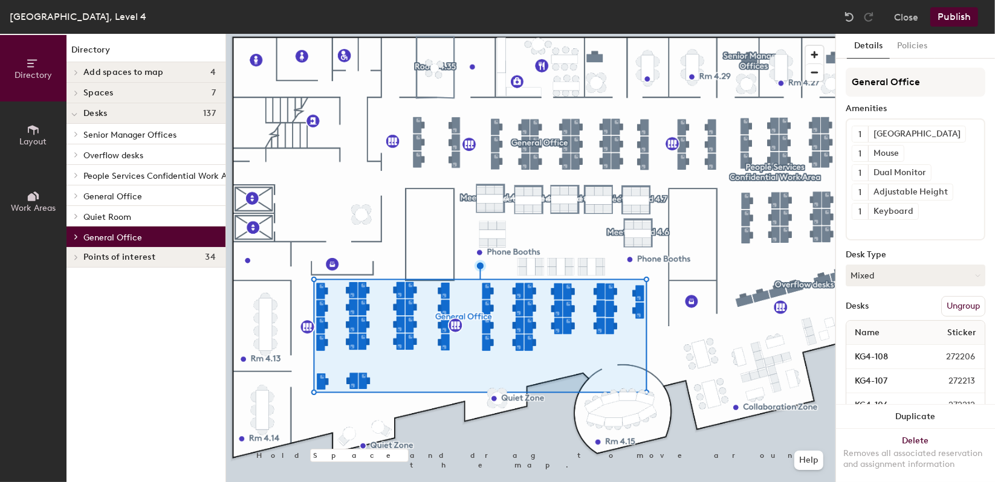
click at [138, 198] on span "General Office" at bounding box center [112, 197] width 59 height 10
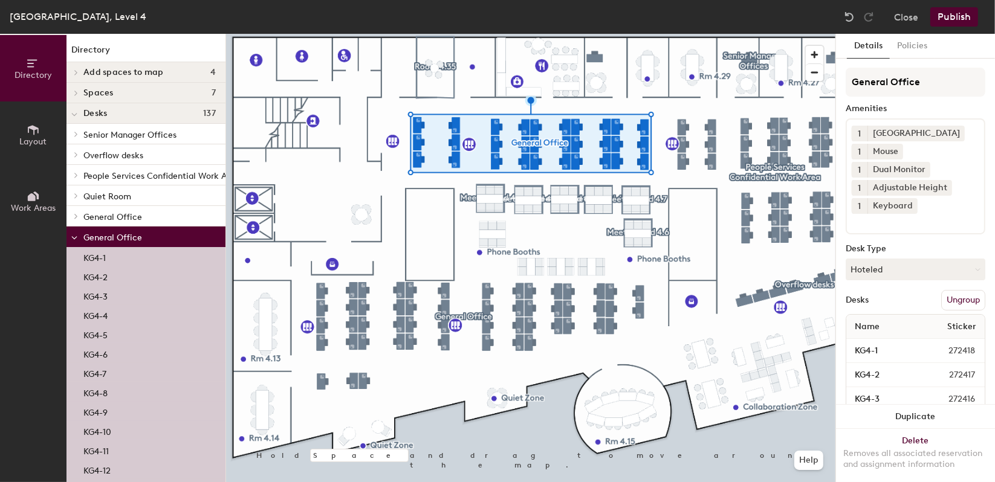
click at [129, 237] on span "General Office" at bounding box center [112, 238] width 59 height 10
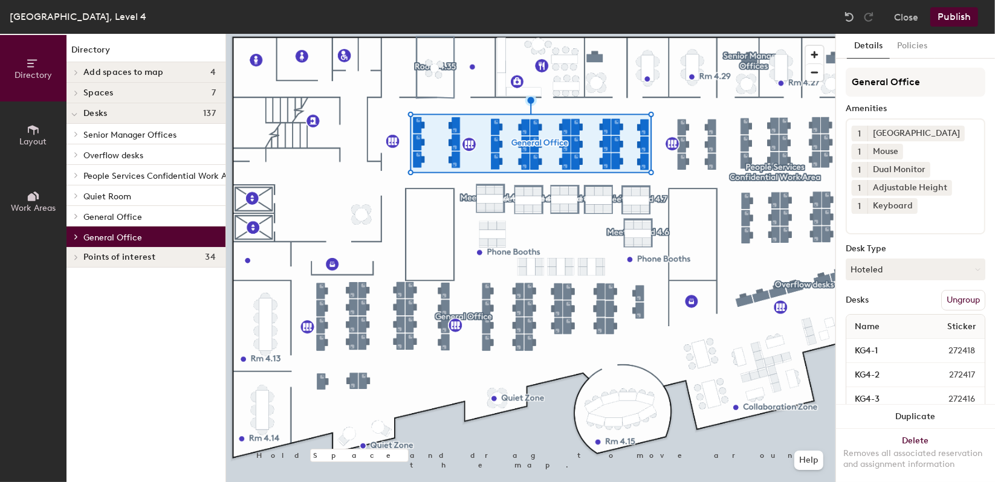
click at [155, 183] on div "People Services Confidential Work Area" at bounding box center [145, 175] width 159 height 21
click at [165, 175] on span "People Services Confidential Work Area" at bounding box center [161, 176] width 156 height 10
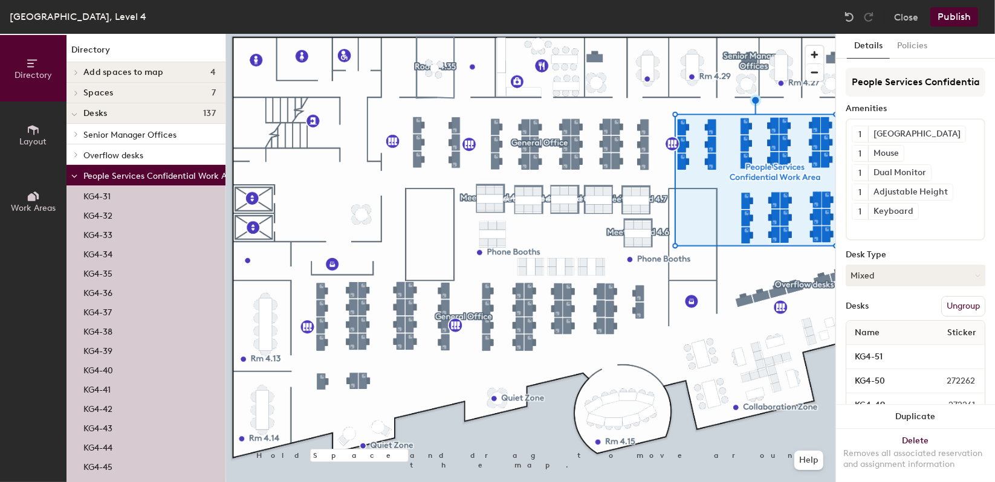
click at [137, 162] on p "Overflow desks" at bounding box center [149, 155] width 132 height 16
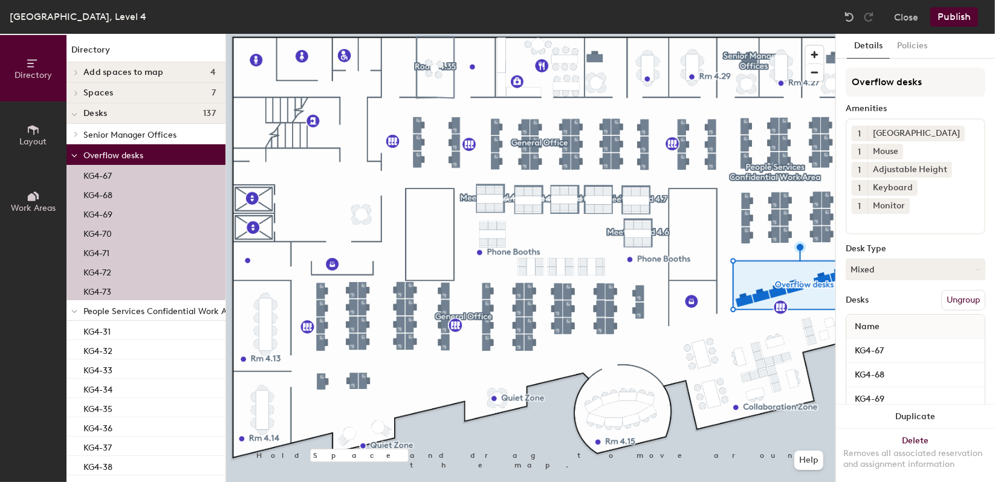
click at [127, 147] on p "Overflow desks" at bounding box center [149, 155] width 132 height 16
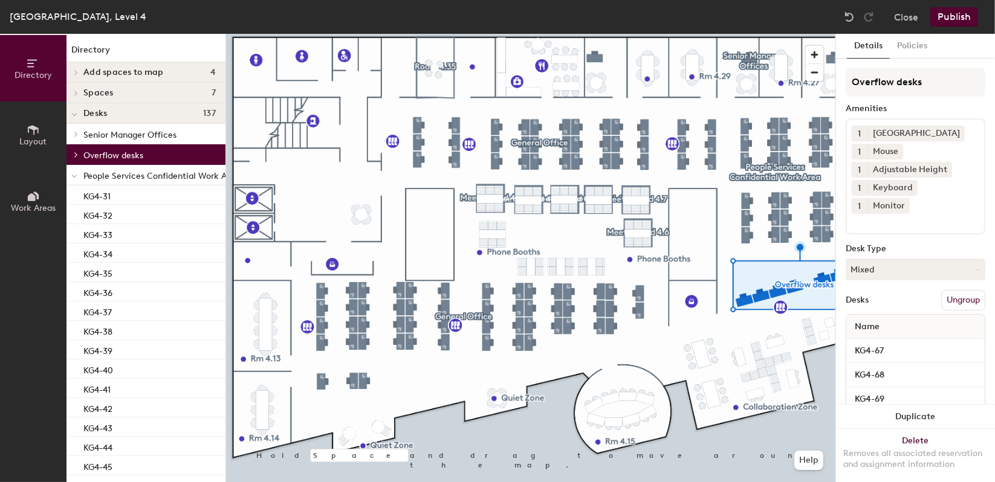
click at [132, 138] on span "Senior Manager Offices" at bounding box center [129, 135] width 93 height 10
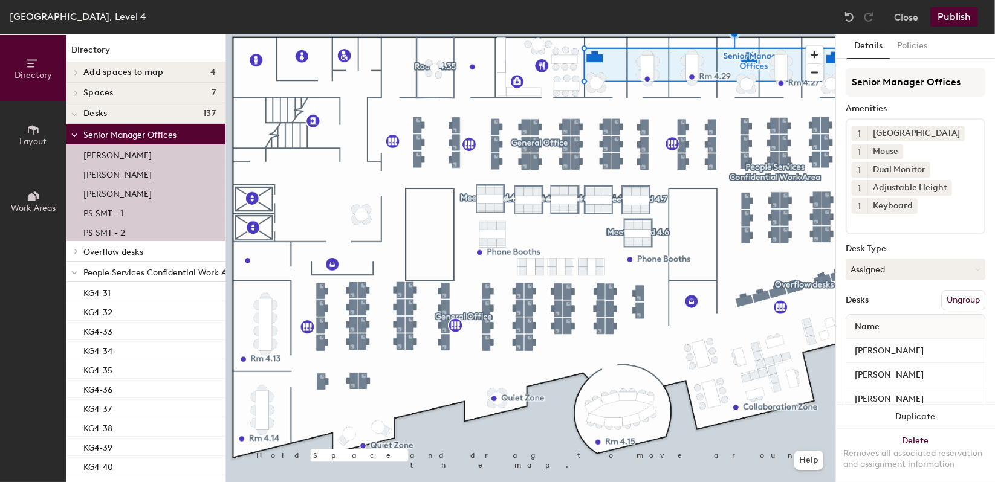
click at [143, 136] on span "Senior Manager Offices" at bounding box center [129, 135] width 93 height 10
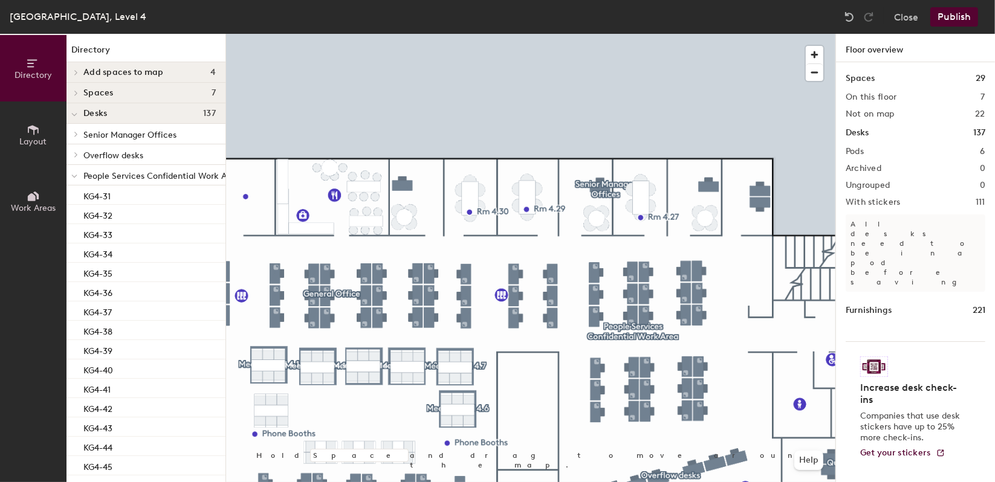
click at [179, 120] on div "Desks 137" at bounding box center [145, 113] width 159 height 21
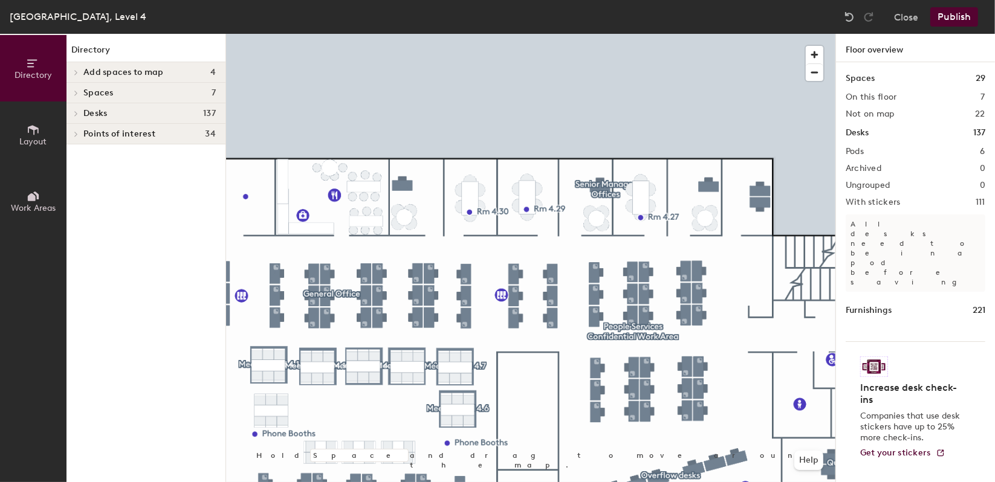
click at [144, 100] on div "Spaces 7" at bounding box center [145, 93] width 159 height 21
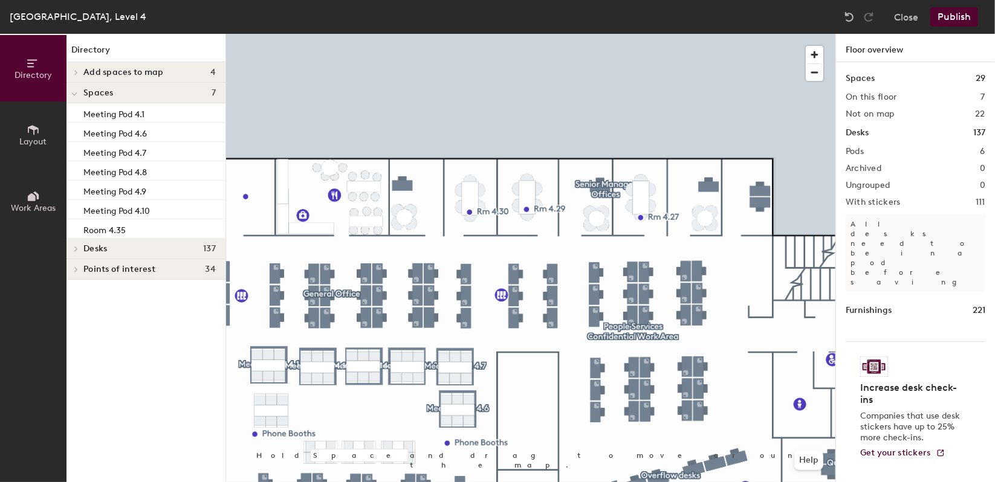
click at [148, 94] on h4 "Spaces 7" at bounding box center [149, 93] width 132 height 10
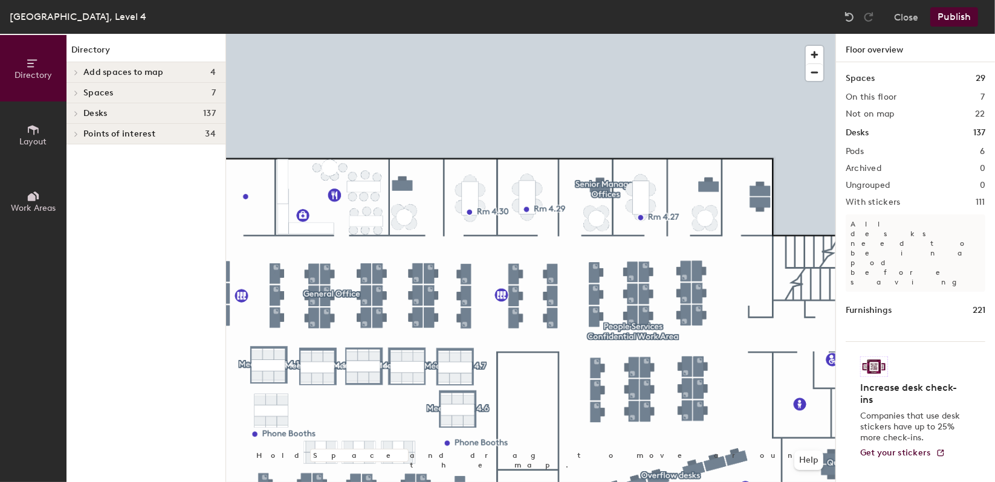
click at [152, 81] on div "Add spaces to map 4" at bounding box center [145, 72] width 159 height 21
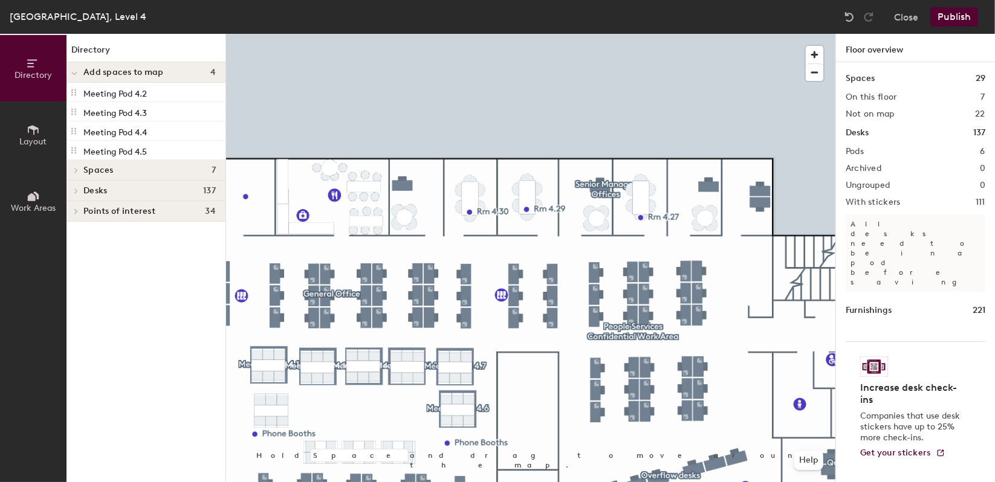
click at [160, 77] on div "Add spaces to map 4" at bounding box center [145, 72] width 159 height 21
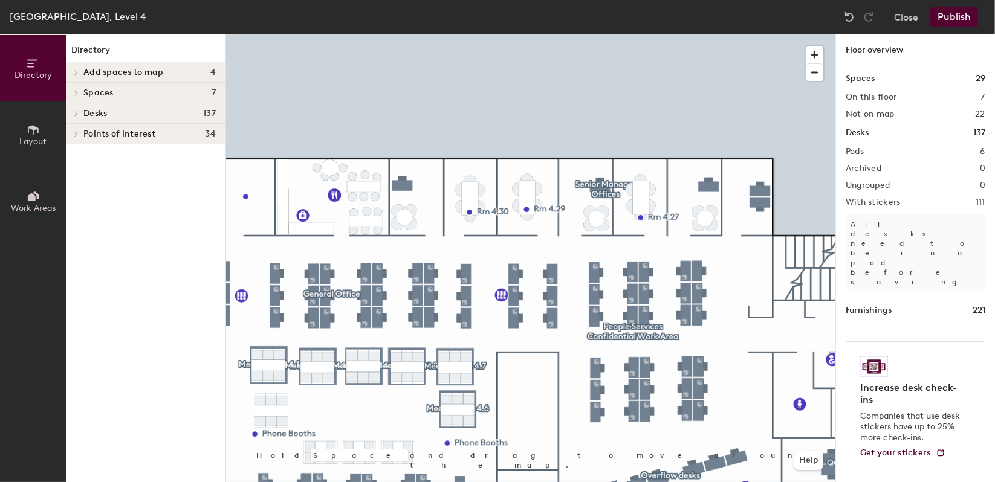
click at [152, 138] on div "Points of interest 34" at bounding box center [145, 134] width 159 height 21
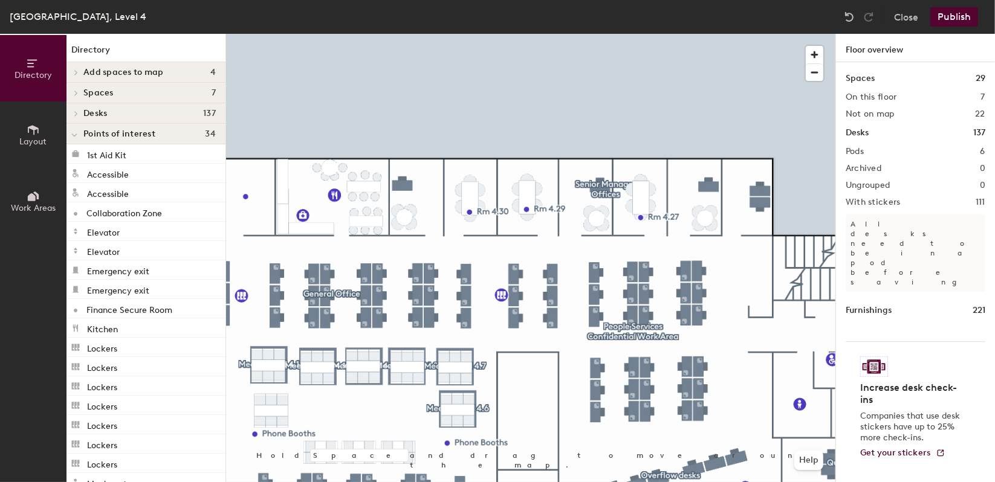
click at [154, 137] on span "Points of interest" at bounding box center [119, 134] width 72 height 10
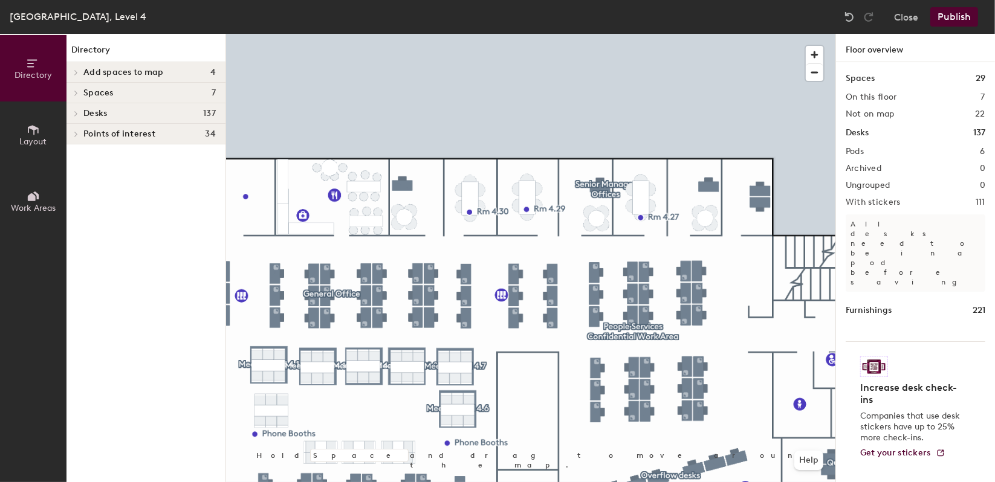
click at [147, 117] on h4 "Desks 137" at bounding box center [149, 114] width 132 height 10
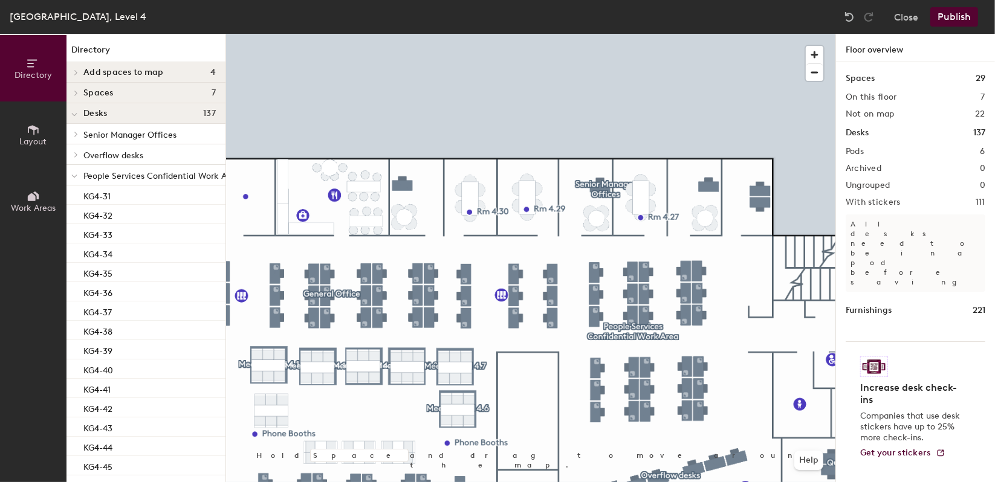
click at [99, 151] on span "Overflow desks" at bounding box center [113, 156] width 60 height 10
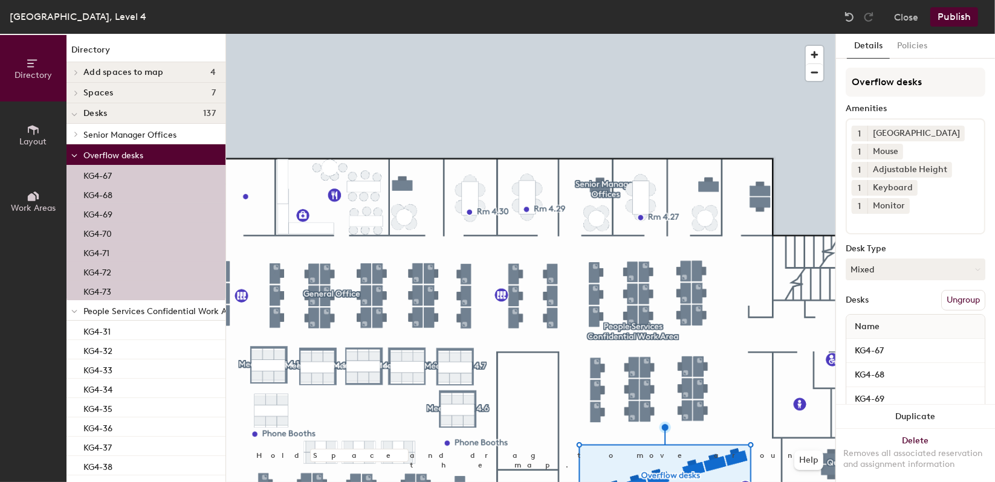
click at [118, 132] on span "Senior Manager Offices" at bounding box center [129, 135] width 93 height 10
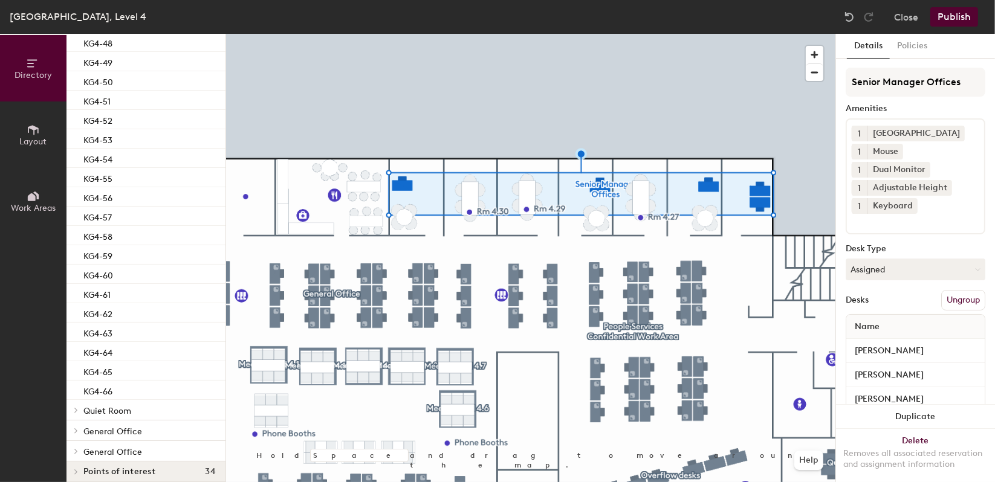
scroll to position [733, 0]
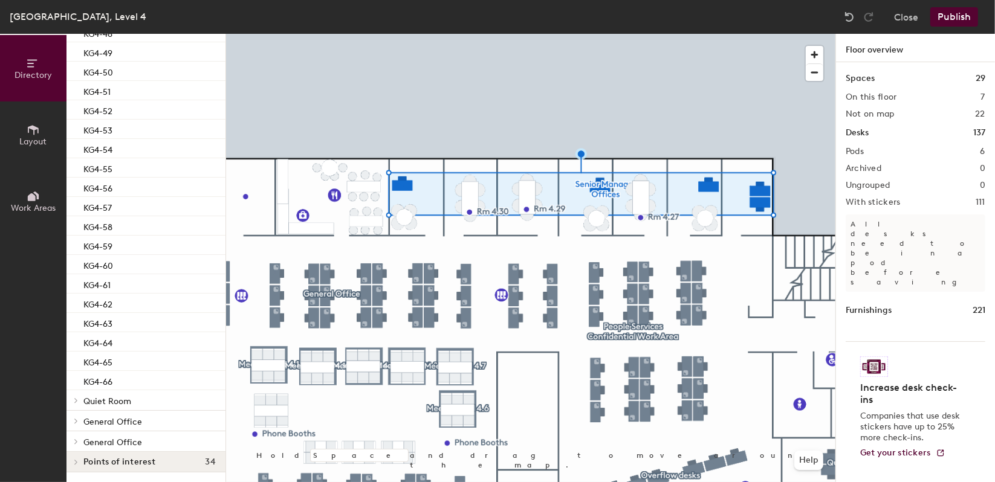
click at [965, 14] on button "Publish" at bounding box center [954, 16] width 48 height 19
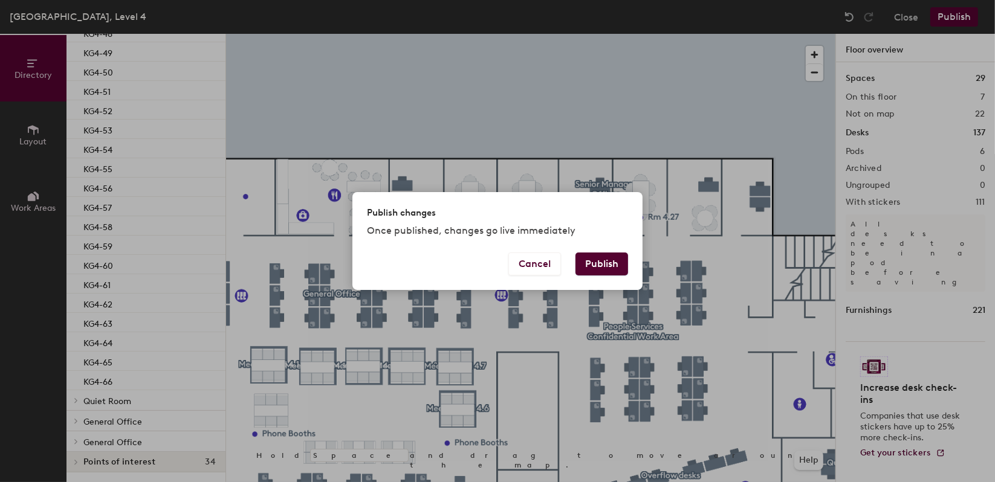
click at [612, 260] on button "Publish" at bounding box center [601, 264] width 53 height 23
click at [670, 82] on div "Publish changes Once published, changes go live immediately Cancel Publish" at bounding box center [497, 241] width 995 height 482
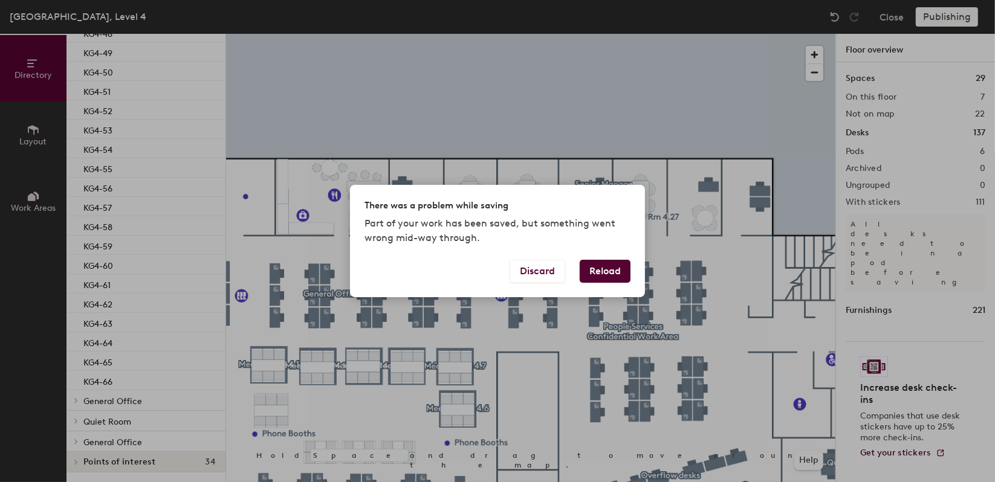
click at [609, 280] on button "Reload" at bounding box center [605, 271] width 51 height 23
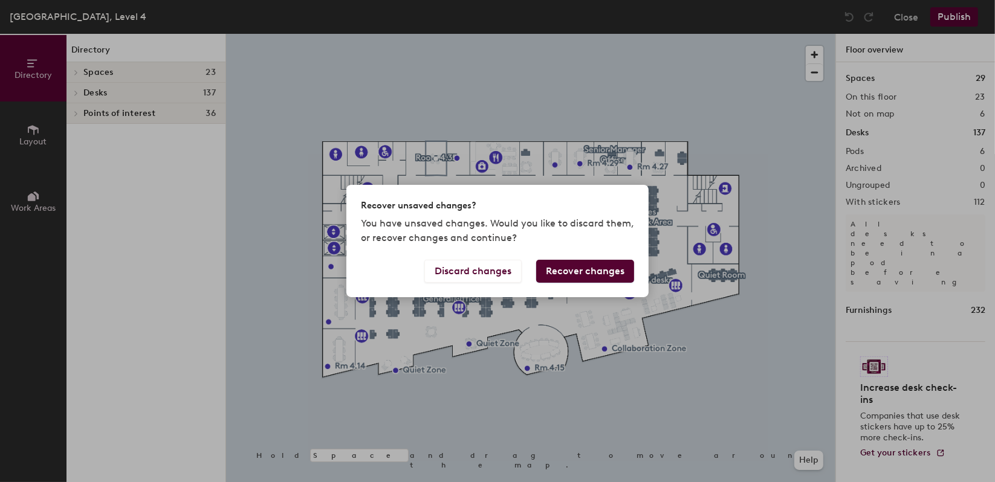
click at [557, 273] on button "Recover changes" at bounding box center [585, 271] width 98 height 23
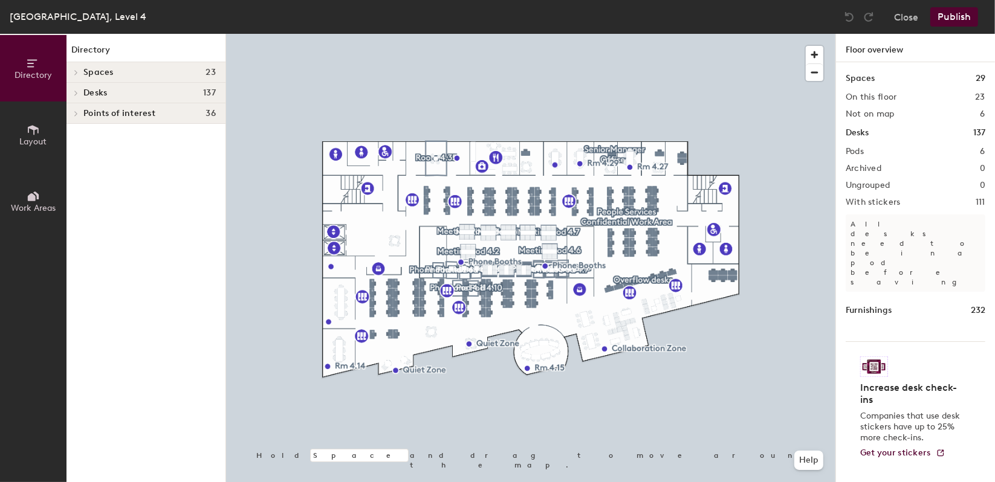
click at [947, 16] on button "Publish" at bounding box center [954, 16] width 48 height 19
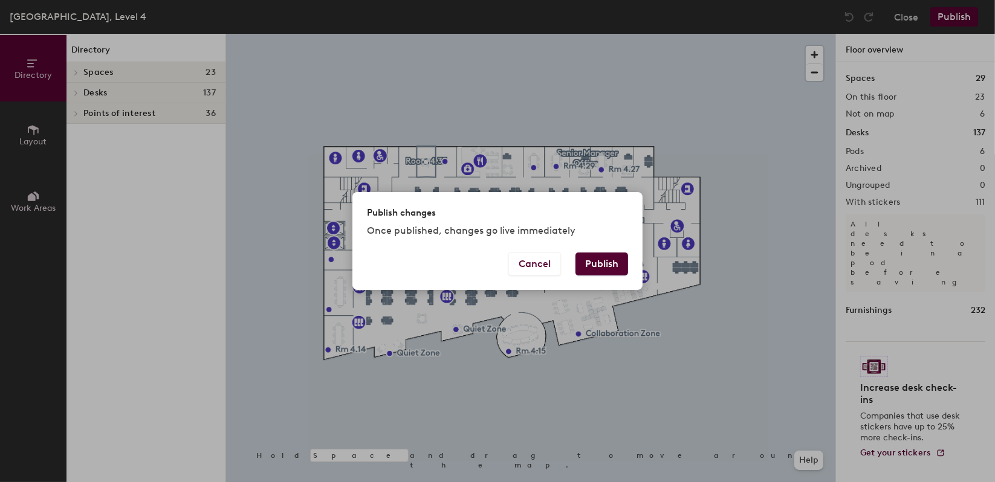
click at [596, 266] on button "Publish" at bounding box center [601, 264] width 53 height 23
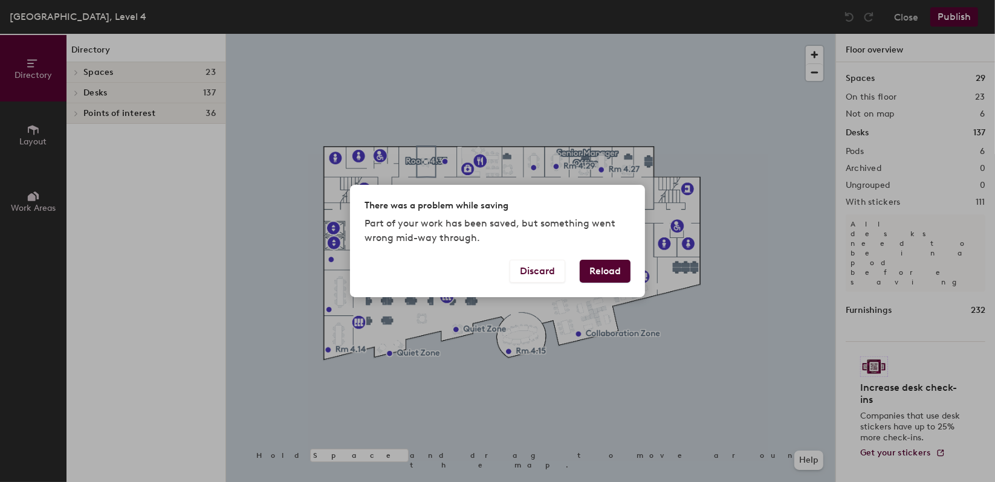
click at [612, 278] on button "Reload" at bounding box center [605, 271] width 51 height 23
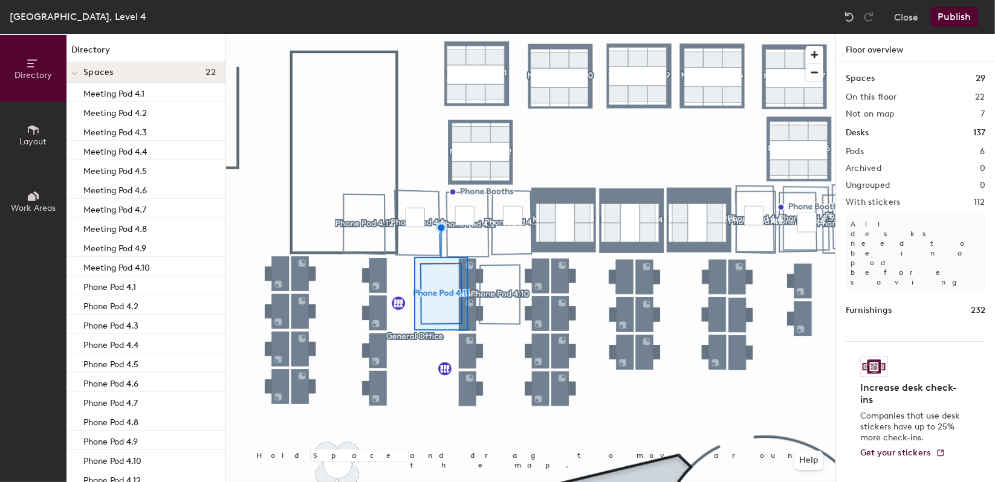
click at [503, 34] on div at bounding box center [530, 34] width 609 height 0
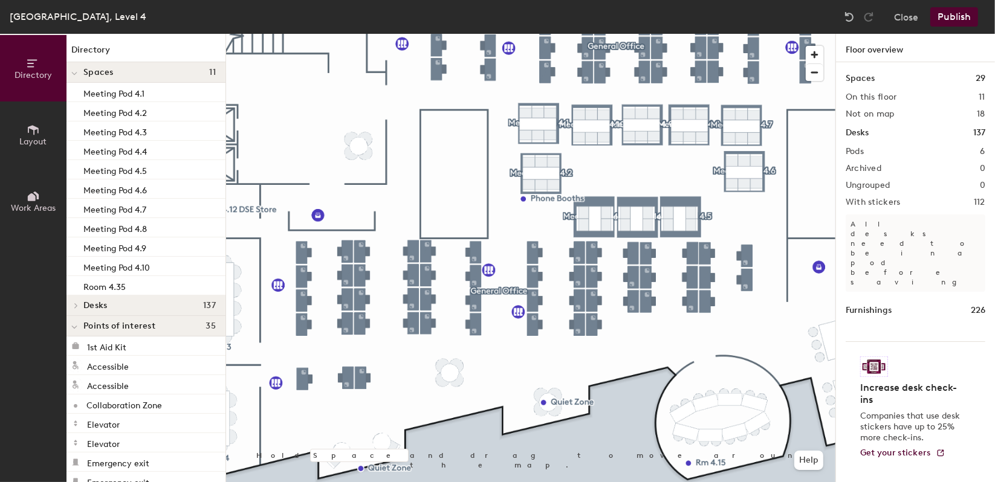
click at [947, 17] on button "Publish" at bounding box center [954, 16] width 48 height 19
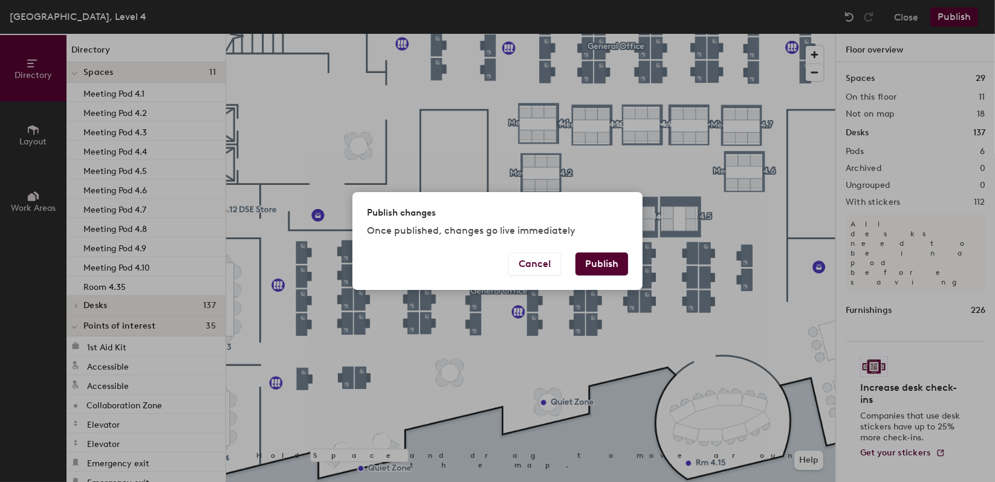
click at [623, 262] on button "Publish" at bounding box center [601, 264] width 53 height 23
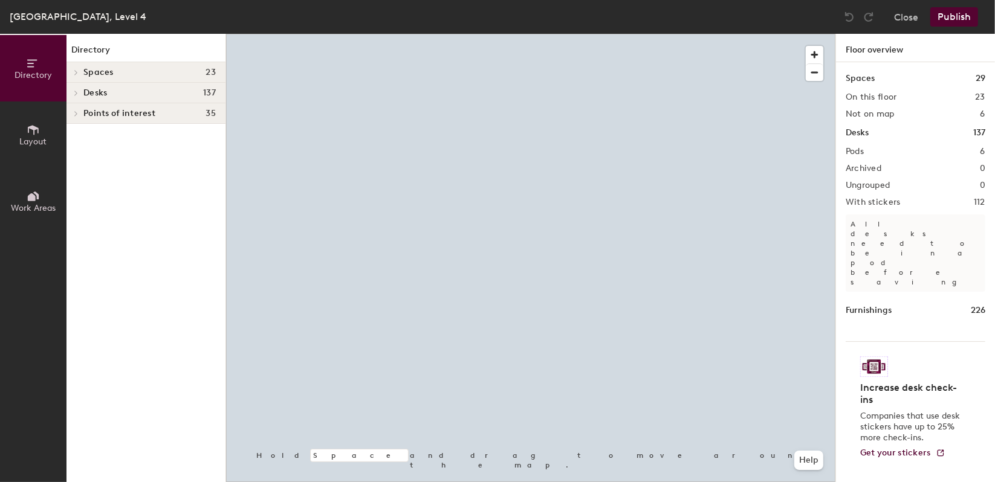
click at [124, 74] on h4 "Spaces 23" at bounding box center [149, 73] width 132 height 10
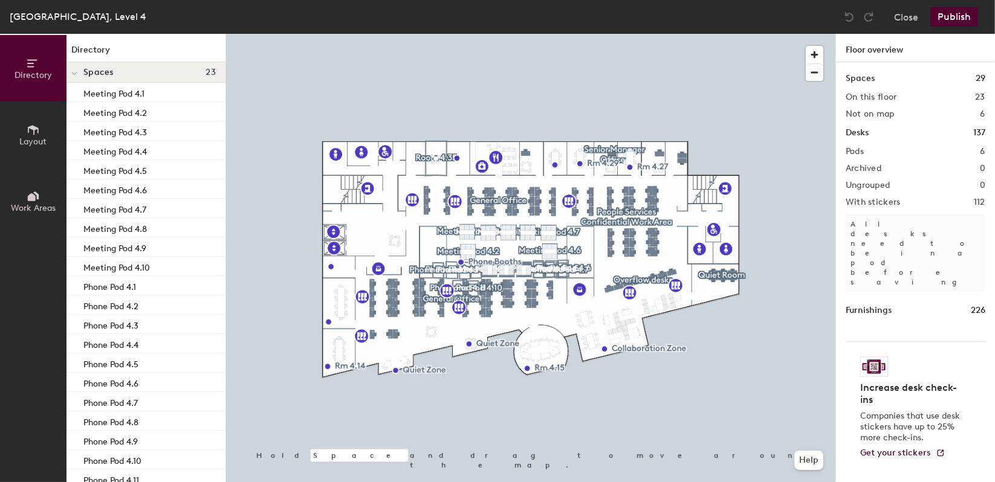
click at [119, 73] on h4 "Spaces 23" at bounding box center [149, 73] width 132 height 10
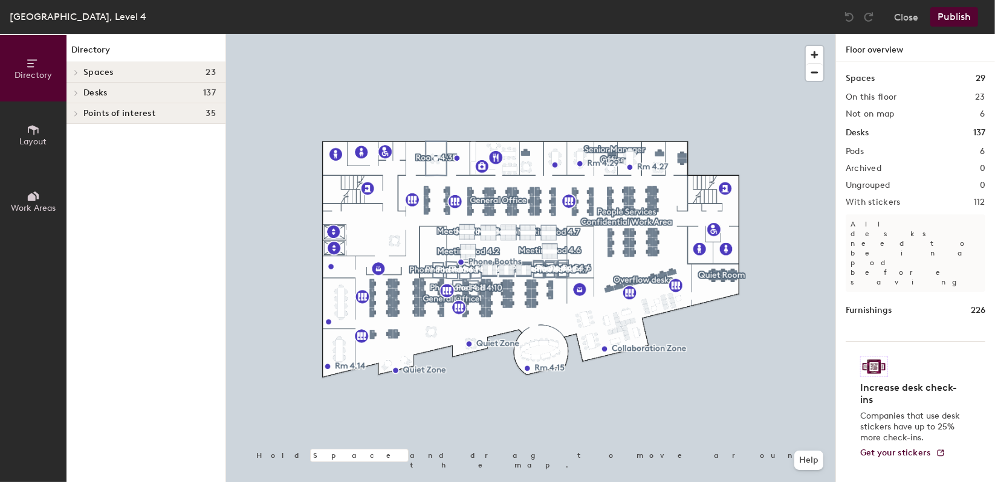
click at [117, 92] on h4 "Desks 137" at bounding box center [149, 93] width 132 height 10
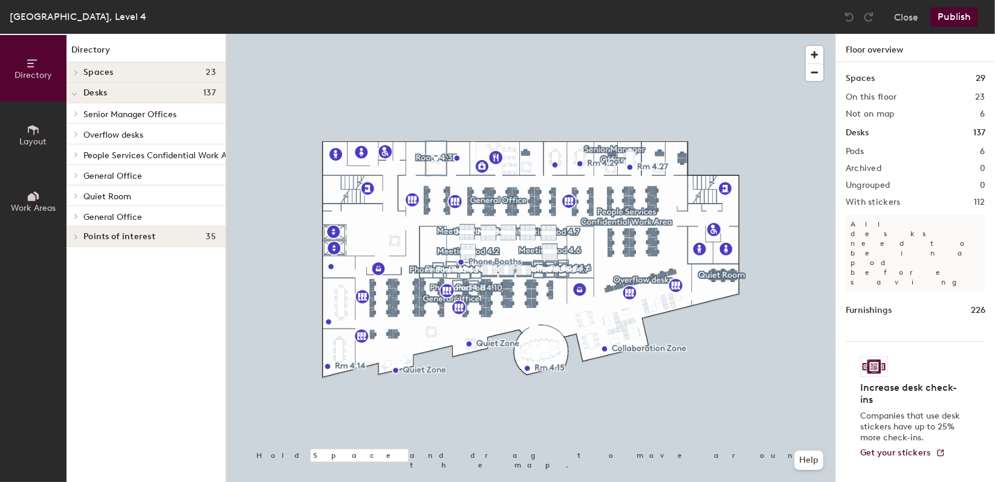
click at [151, 112] on span "Senior Manager Offices" at bounding box center [129, 114] width 93 height 10
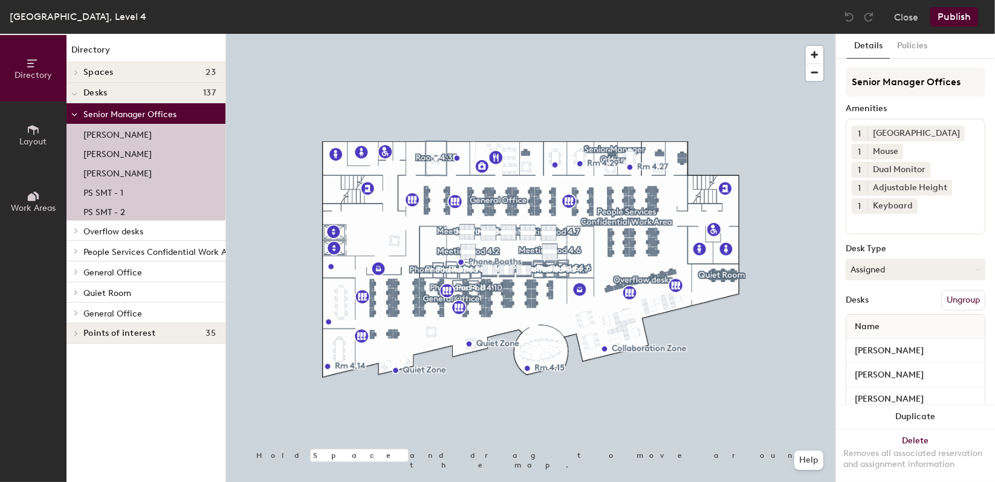
click at [159, 112] on span "Senior Manager Offices" at bounding box center [129, 114] width 93 height 10
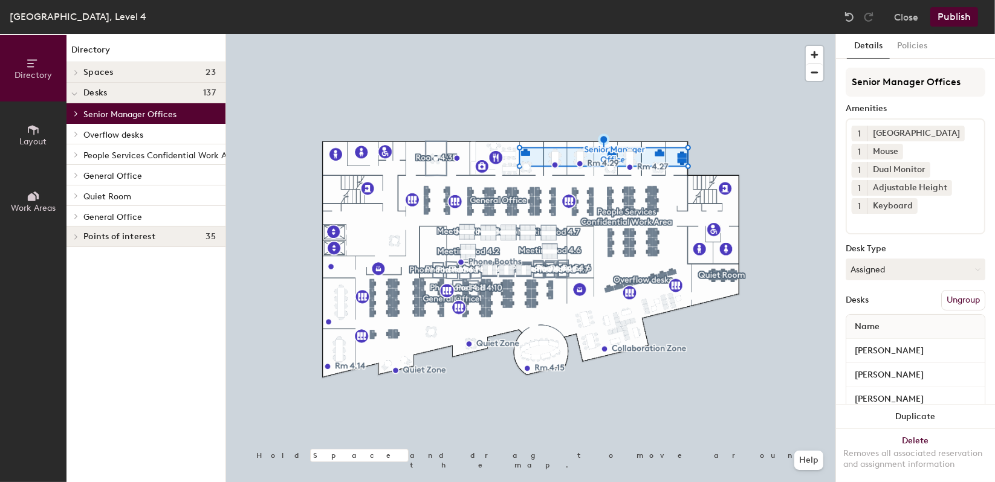
click at [151, 137] on p "Overflow desks" at bounding box center [149, 134] width 132 height 16
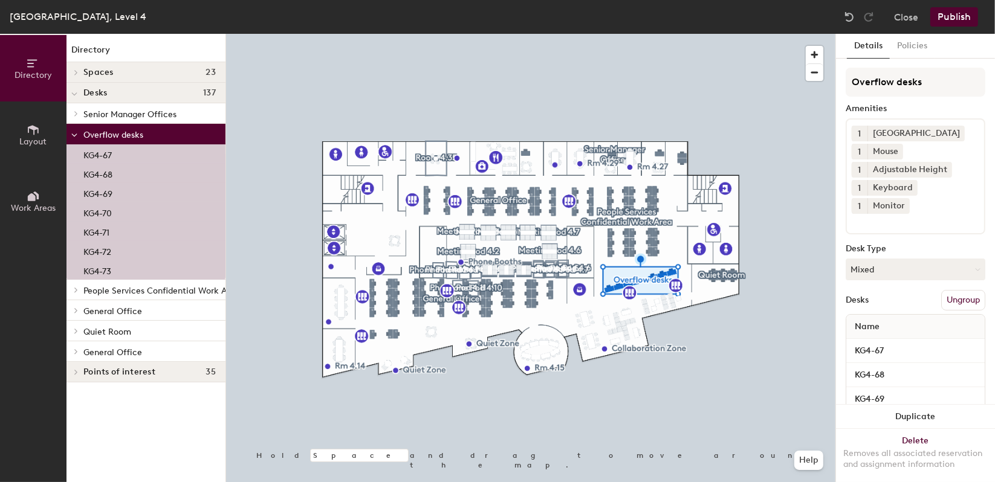
click at [153, 135] on p "Overflow desks" at bounding box center [149, 134] width 132 height 16
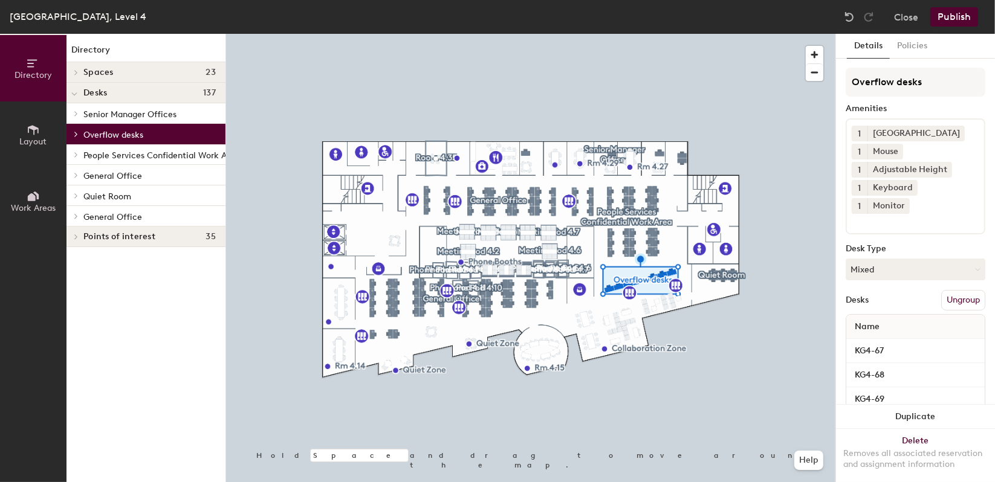
click at [151, 144] on div "People Services Confidential Work Area" at bounding box center [145, 154] width 159 height 21
click at [153, 153] on span "People Services Confidential Work Area" at bounding box center [161, 156] width 156 height 10
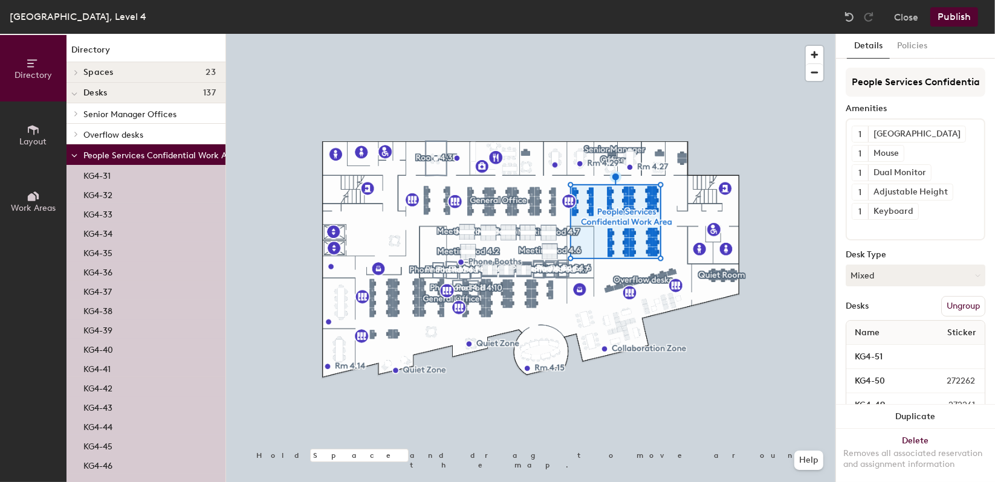
click at [153, 153] on span "People Services Confidential Work Area" at bounding box center [161, 156] width 156 height 10
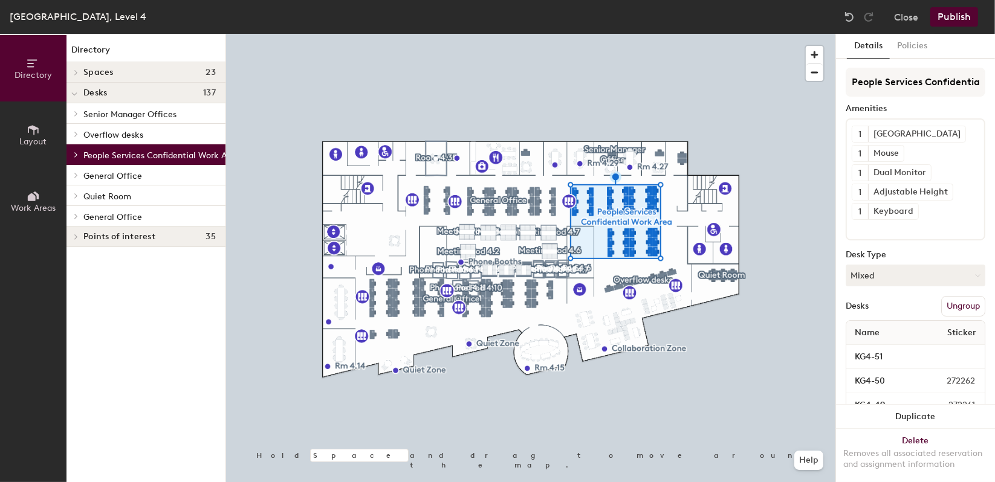
click at [153, 153] on span "People Services Confidential Work Area" at bounding box center [161, 156] width 156 height 10
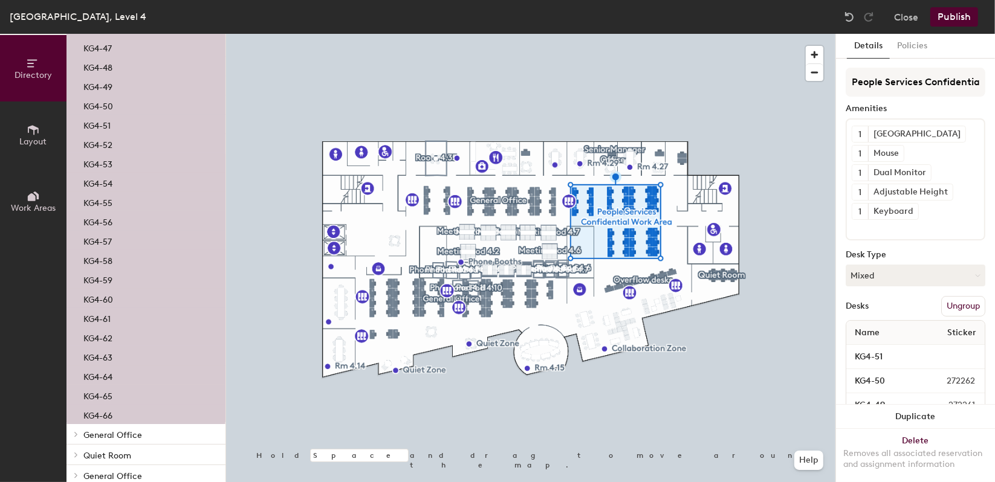
scroll to position [481, 0]
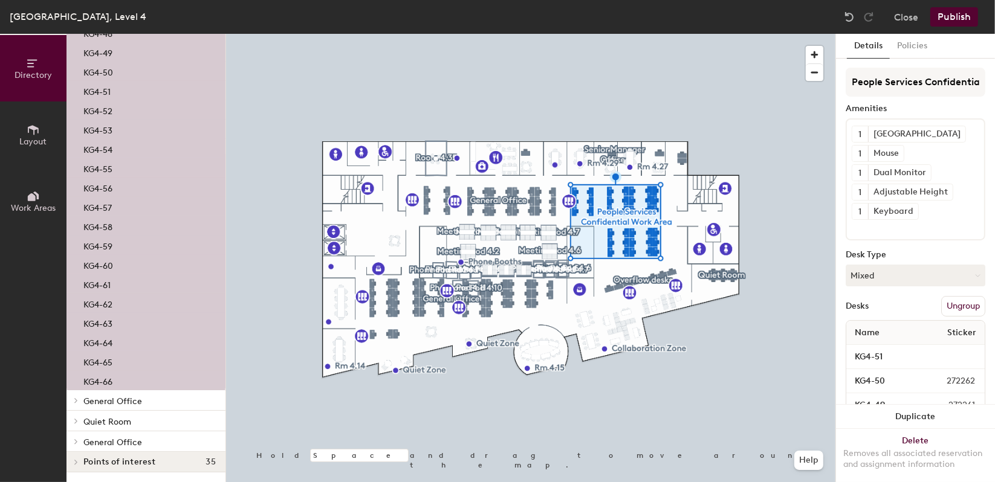
click at [120, 397] on span "General Office" at bounding box center [112, 402] width 59 height 10
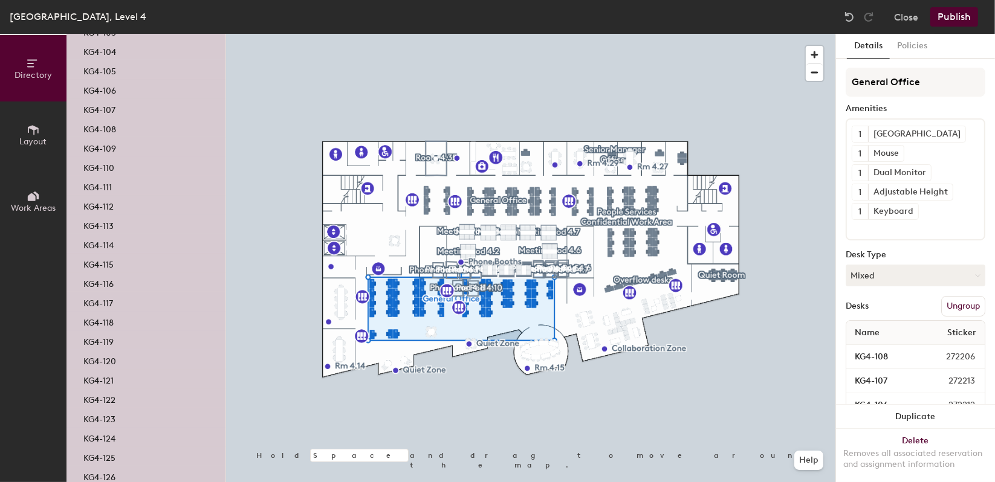
scroll to position [1506, 0]
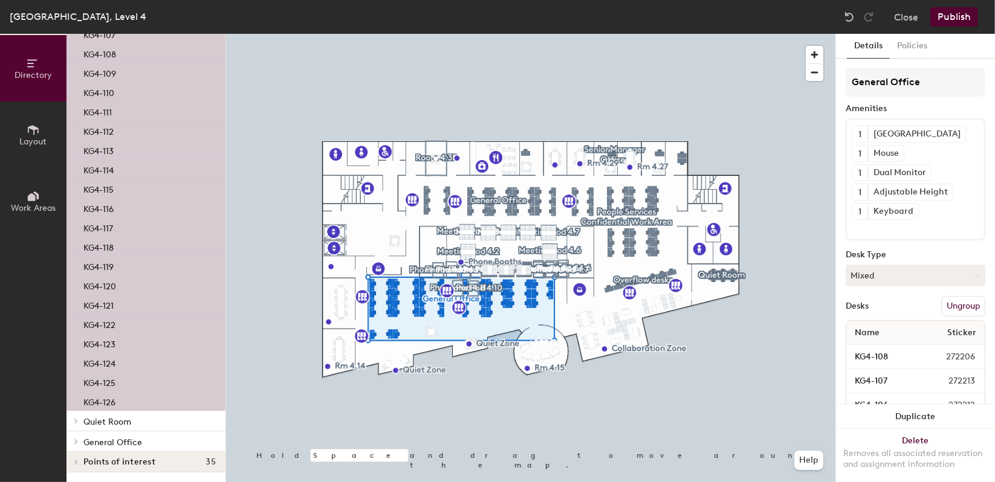
click at [131, 414] on p "Quiet Room" at bounding box center [149, 421] width 132 height 16
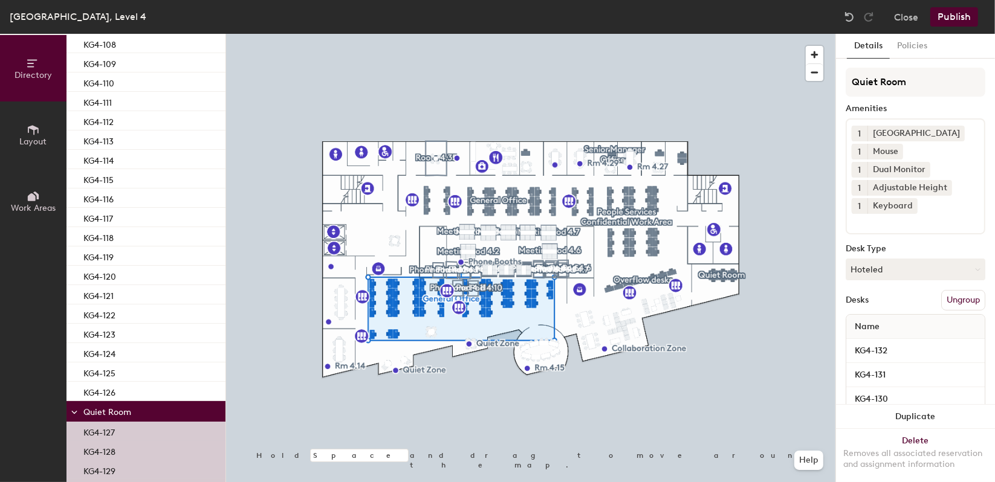
scroll to position [1622, 0]
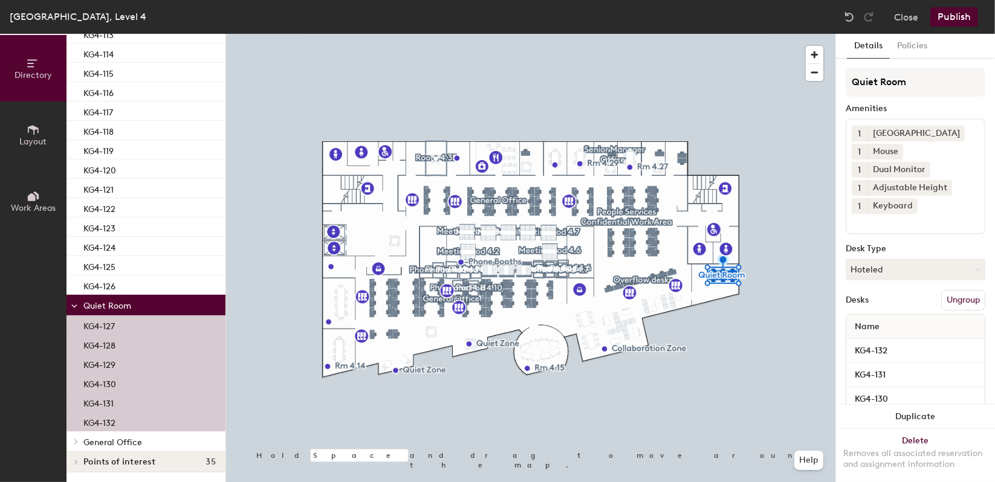
click at [130, 438] on span "General Office" at bounding box center [112, 443] width 59 height 10
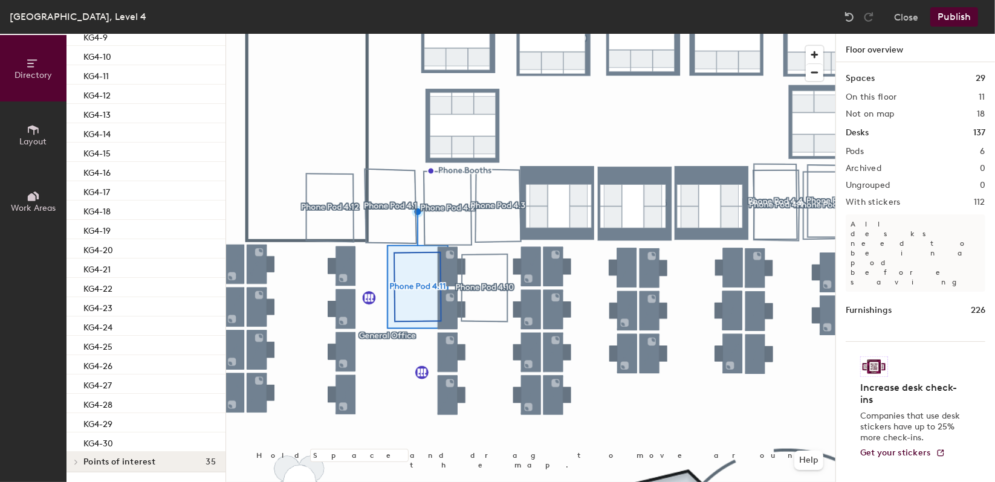
scroll to position [2415, 0]
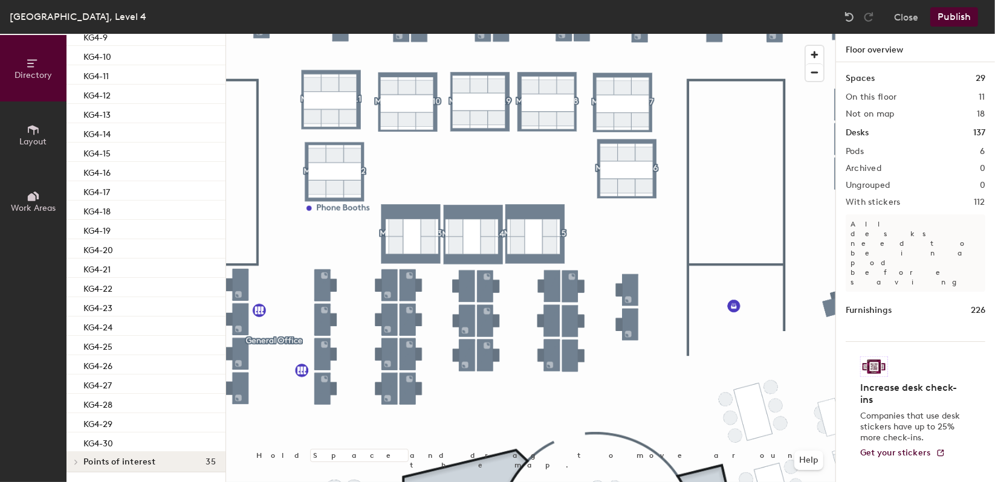
click at [978, 19] on button "Publish" at bounding box center [954, 16] width 48 height 19
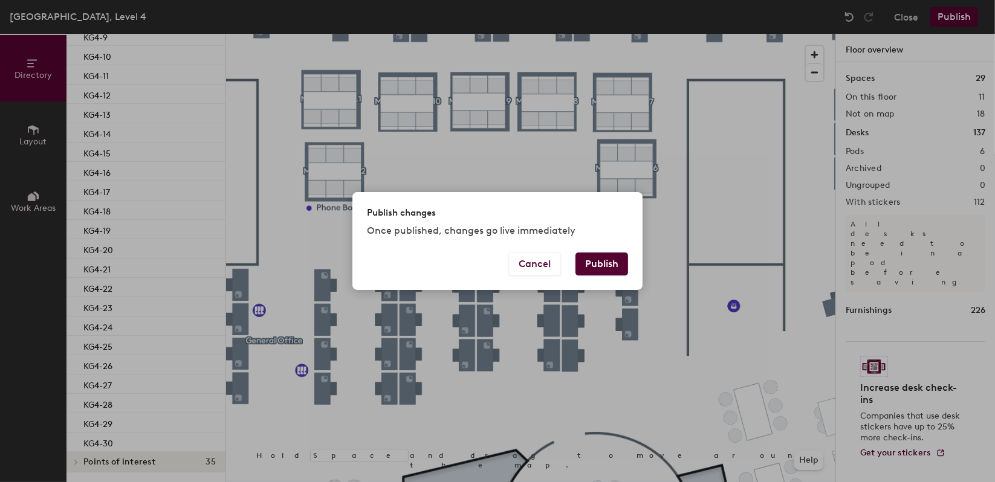
click at [617, 263] on button "Publish" at bounding box center [601, 264] width 53 height 23
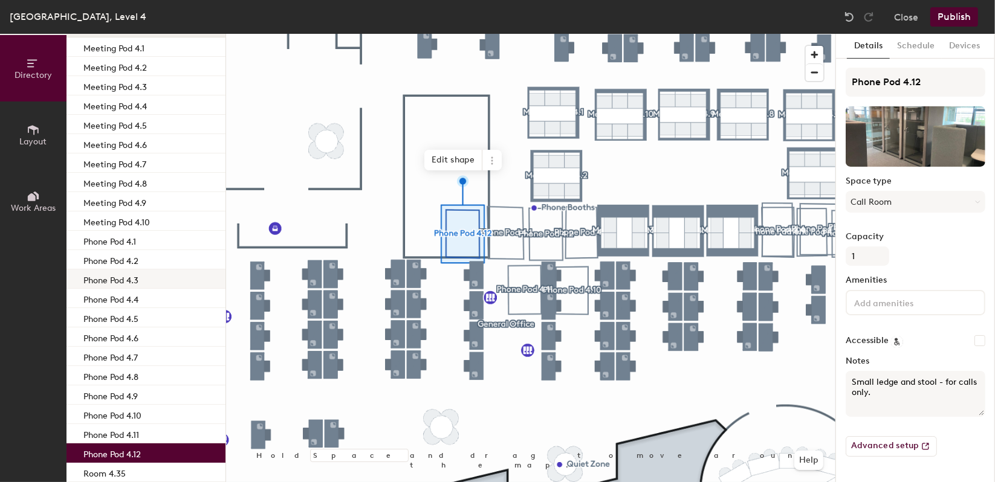
scroll to position [67, 0]
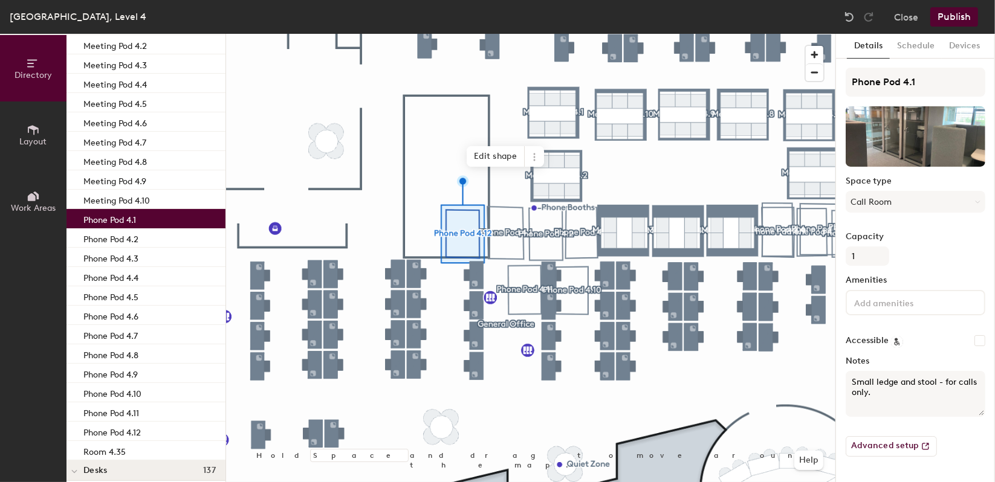
click at [160, 221] on div "Phone Pod 4.1" at bounding box center [145, 218] width 159 height 19
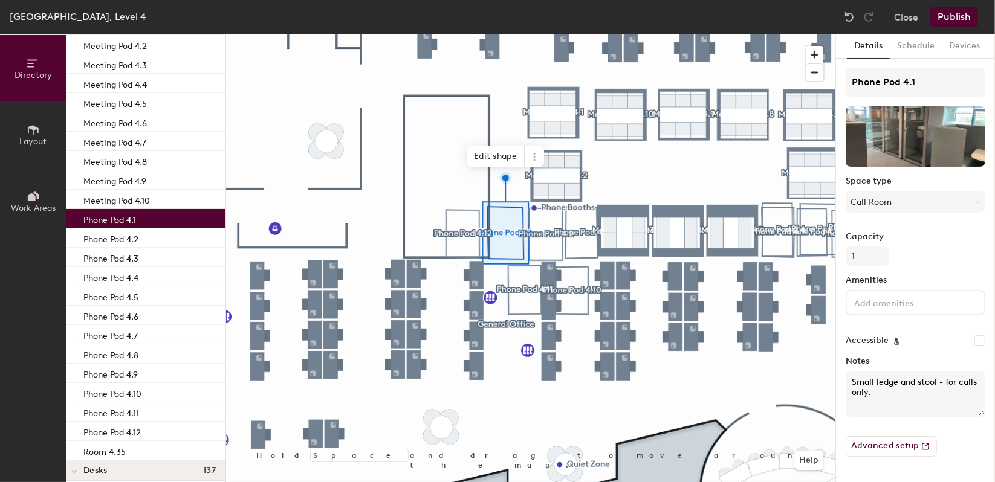
click at [160, 221] on div "Phone Pod 4.1" at bounding box center [145, 218] width 159 height 19
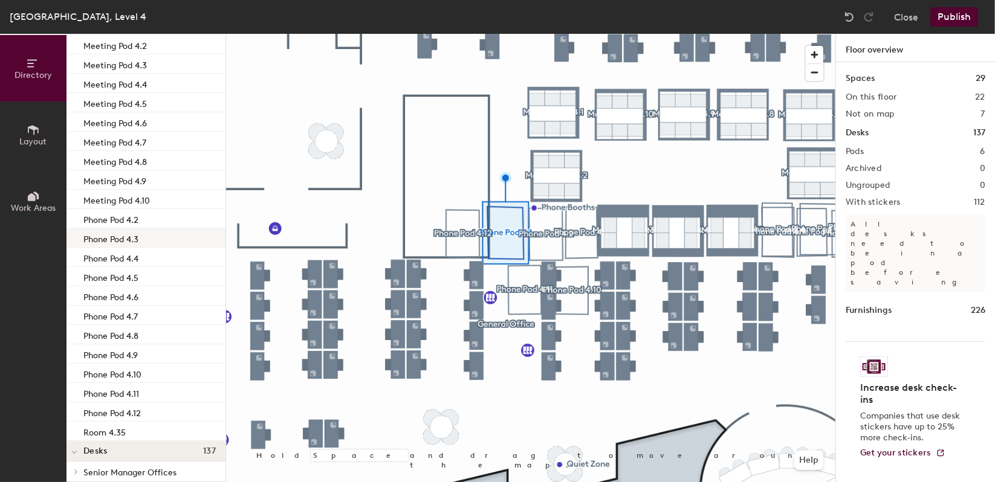
click at [124, 233] on p "Phone Pod 4.3" at bounding box center [110, 238] width 55 height 14
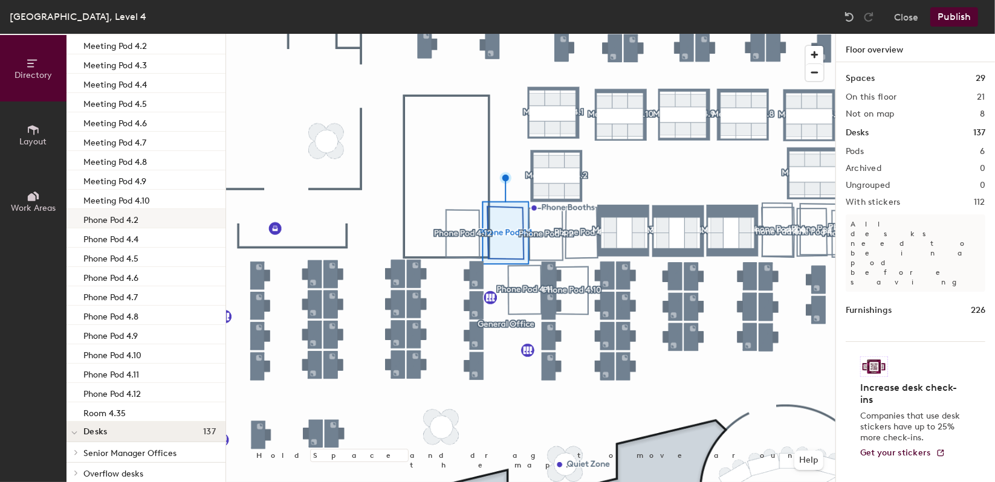
click at [137, 221] on p "Phone Pod 4.2" at bounding box center [110, 219] width 55 height 14
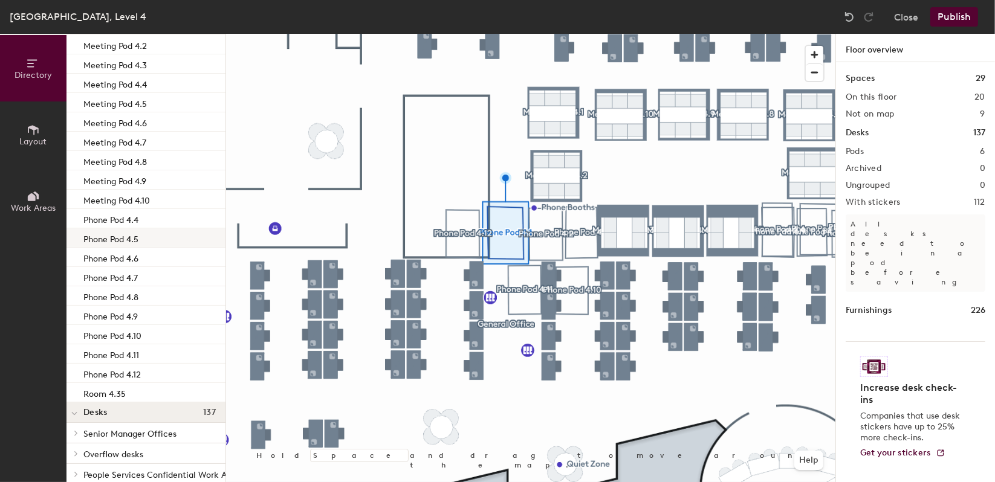
click at [142, 231] on div "Phone Pod 4.5" at bounding box center [145, 237] width 159 height 19
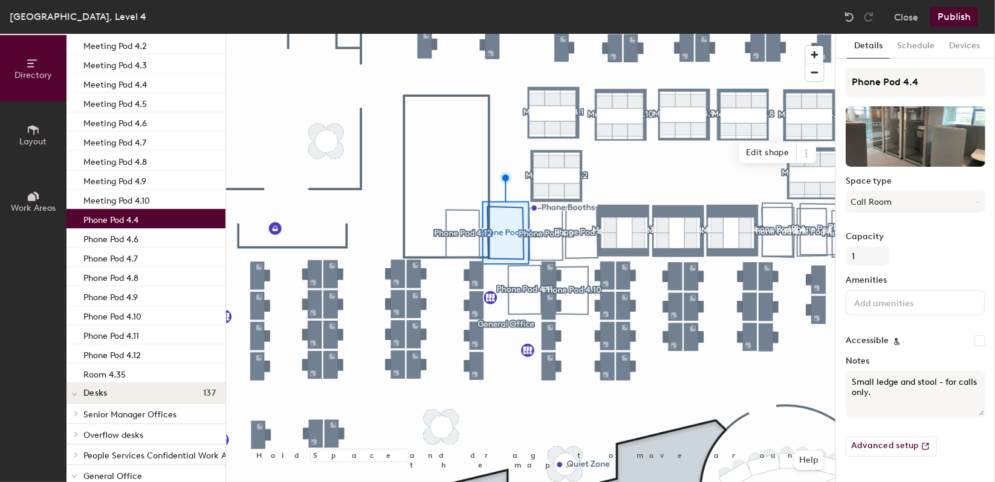
click at [141, 220] on div "Phone Pod 4.4" at bounding box center [145, 218] width 159 height 19
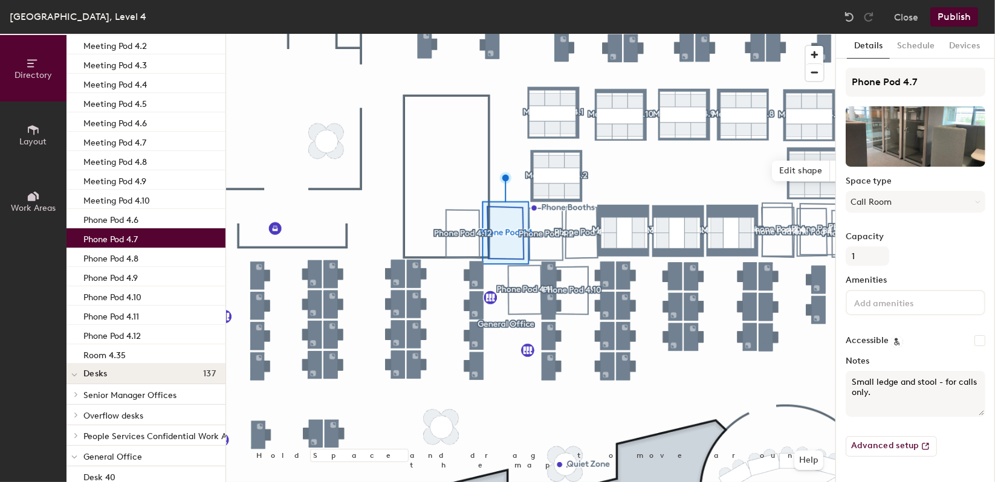
click at [141, 231] on div "Phone Pod 4.7" at bounding box center [145, 237] width 159 height 19
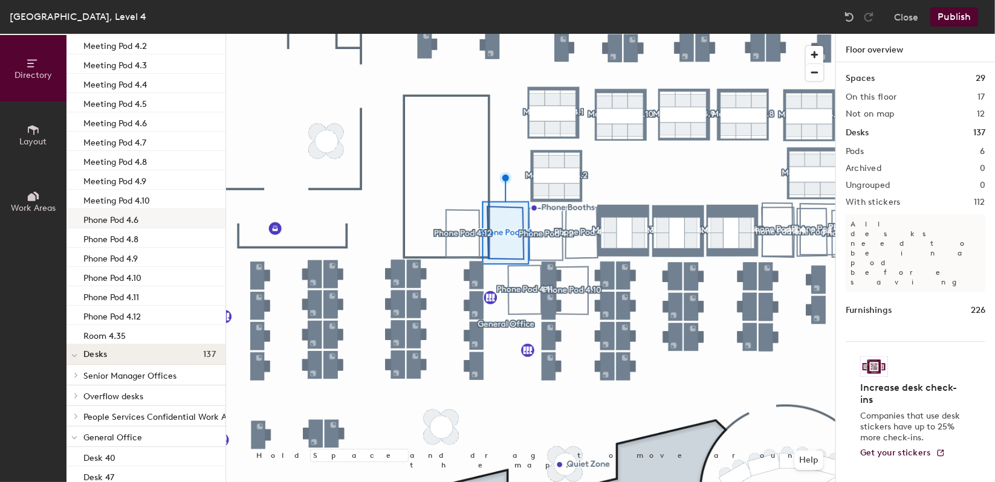
click at [143, 224] on div "Phone Pod 4.6" at bounding box center [145, 218] width 159 height 19
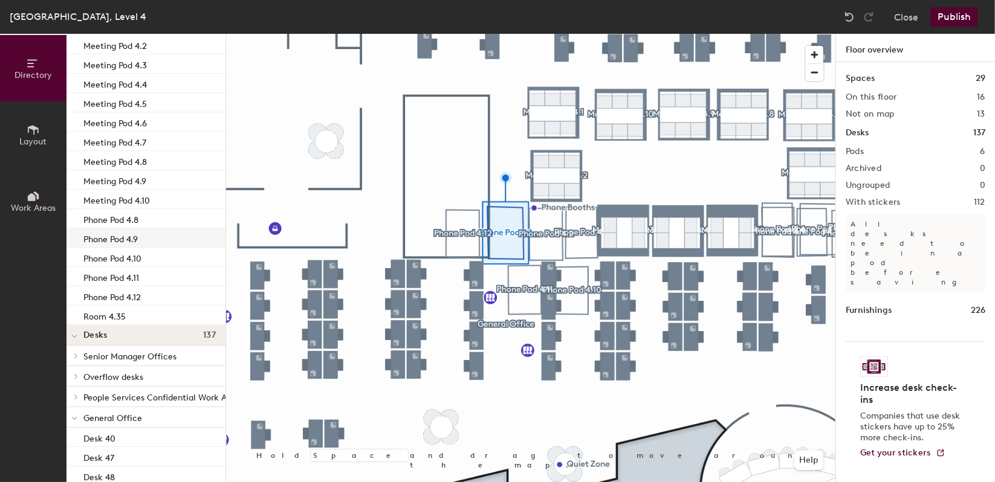
click at [144, 234] on div "Phone Pod 4.9" at bounding box center [145, 237] width 159 height 19
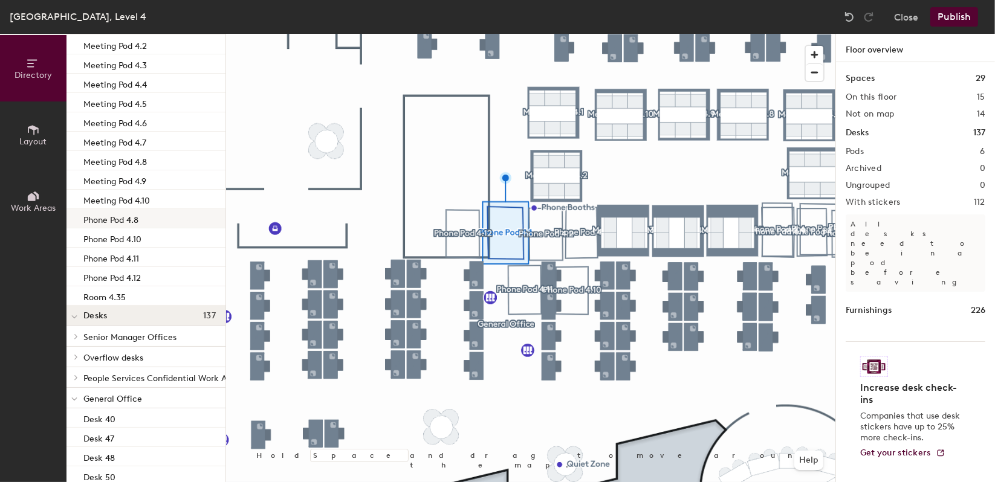
click at [145, 224] on div "Phone Pod 4.8" at bounding box center [145, 218] width 159 height 19
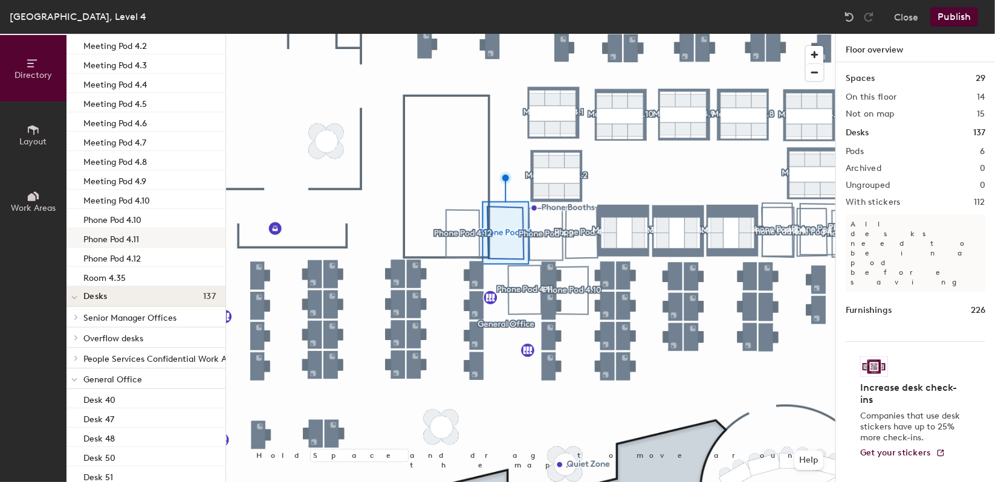
click at [146, 233] on div "Phone Pod 4.11" at bounding box center [145, 237] width 159 height 19
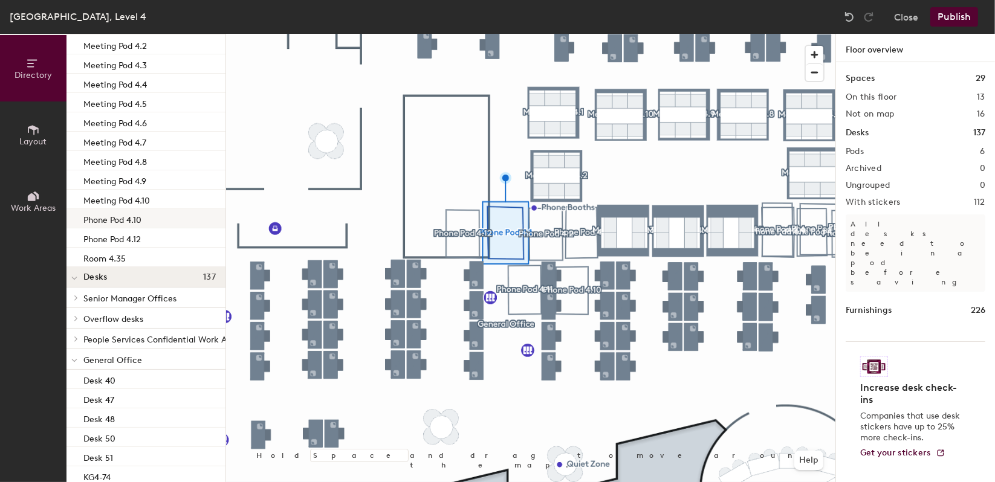
click at [149, 222] on div "Phone Pod 4.10" at bounding box center [145, 218] width 159 height 19
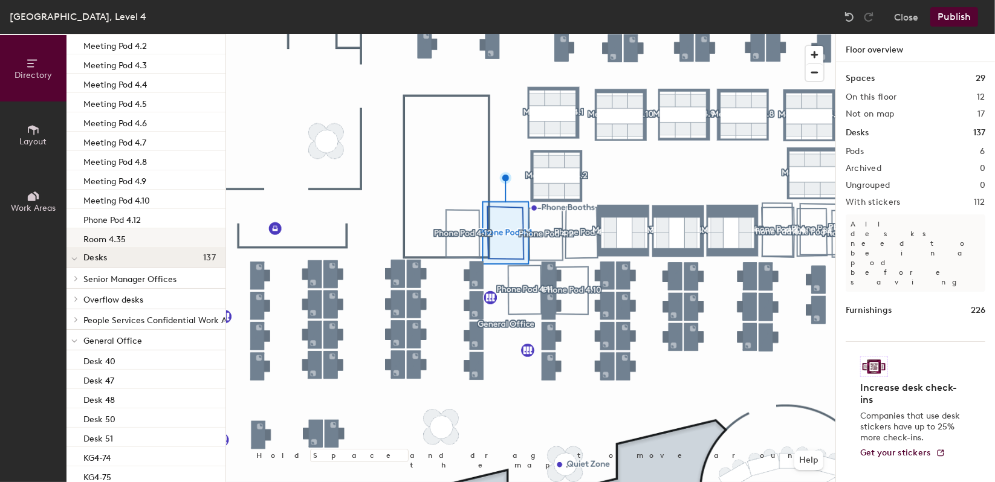
click at [149, 230] on div "Room 4.35" at bounding box center [145, 237] width 159 height 19
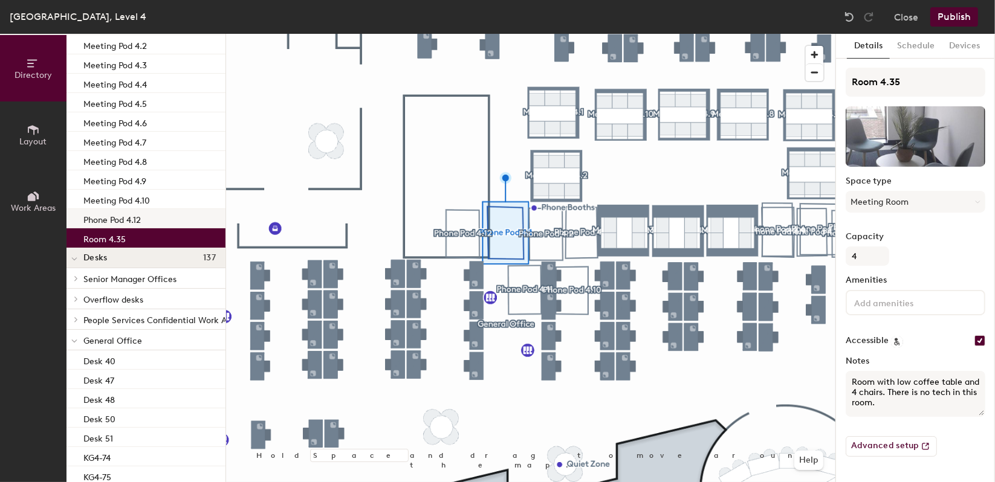
click at [149, 222] on div "Phone Pod 4.12" at bounding box center [145, 218] width 159 height 19
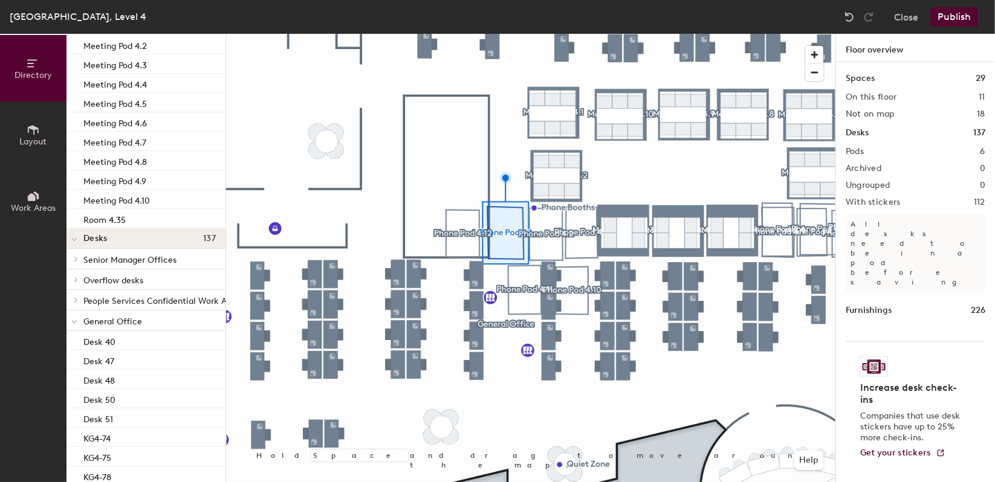
click at [959, 17] on button "Publish" at bounding box center [954, 16] width 48 height 19
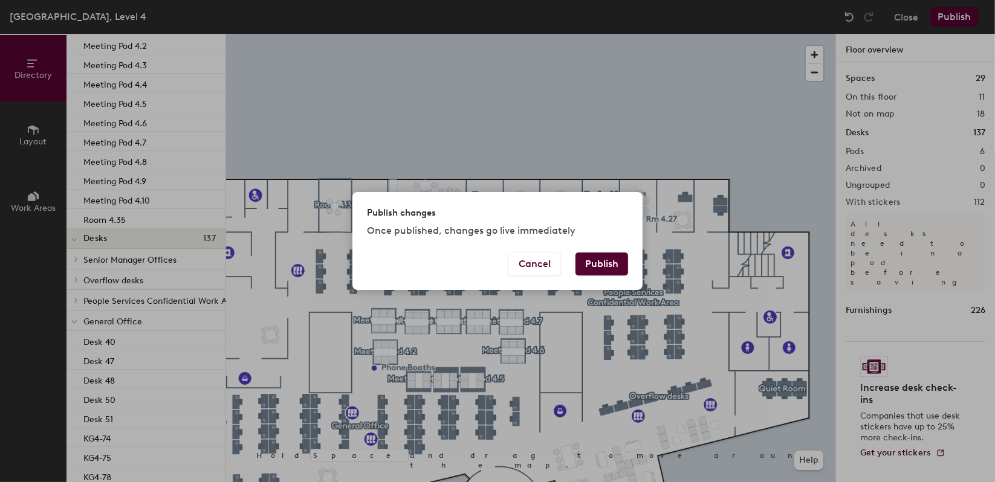
click at [593, 263] on button "Publish" at bounding box center [601, 264] width 53 height 23
